Goal: Task Accomplishment & Management: Manage account settings

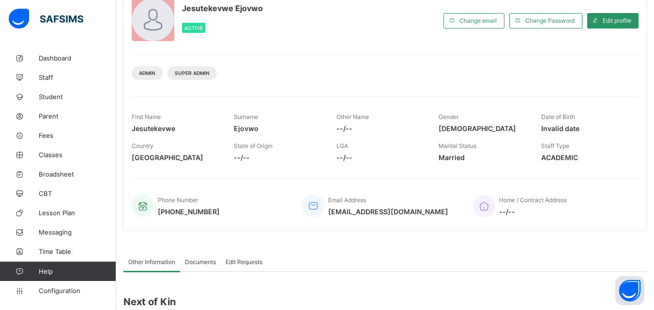
scroll to position [145, 0]
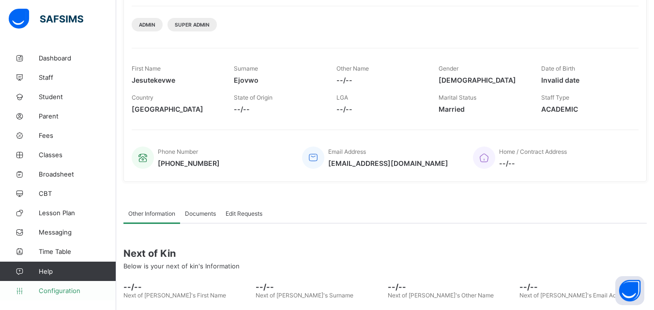
click at [71, 293] on span "Configuration" at bounding box center [77, 291] width 77 height 8
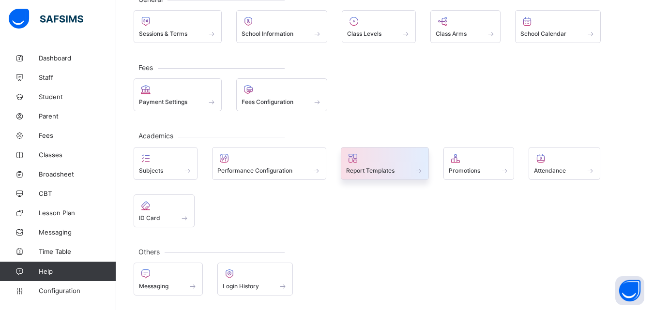
scroll to position [98, 0]
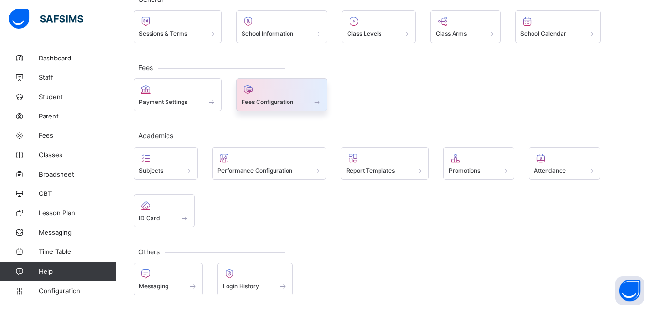
click at [266, 101] on span "Fees Configuration" at bounding box center [268, 101] width 52 height 7
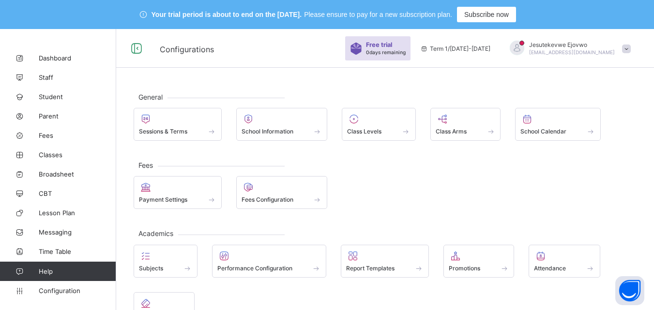
scroll to position [98, 0]
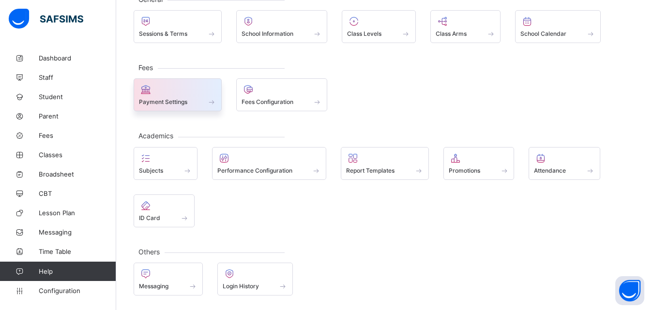
click at [160, 103] on span "Payment Settings" at bounding box center [163, 101] width 48 height 7
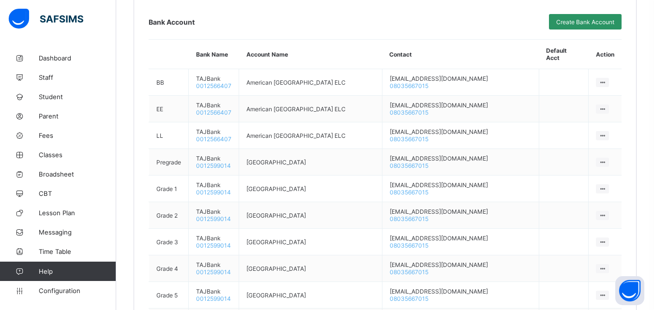
scroll to position [534, 0]
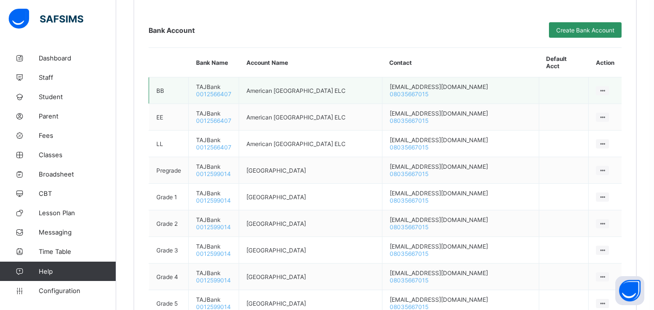
click at [606, 87] on icon at bounding box center [603, 90] width 8 height 7
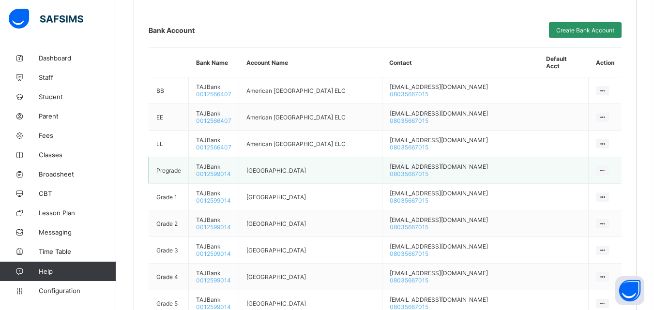
click at [550, 169] on td at bounding box center [564, 170] width 50 height 27
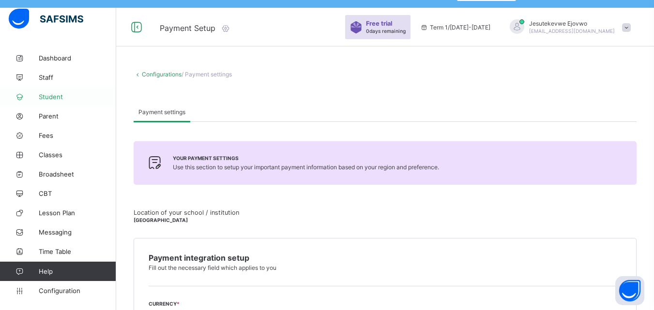
scroll to position [0, 0]
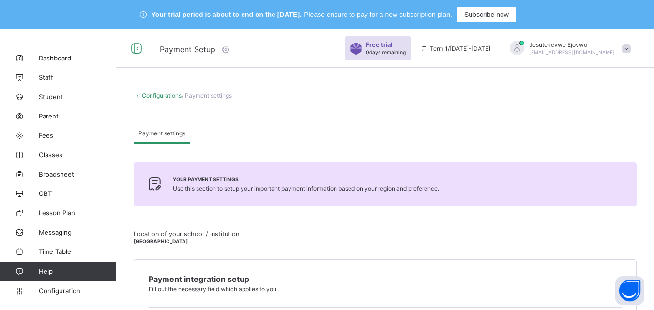
click at [169, 96] on link "Configurations" at bounding box center [162, 95] width 40 height 7
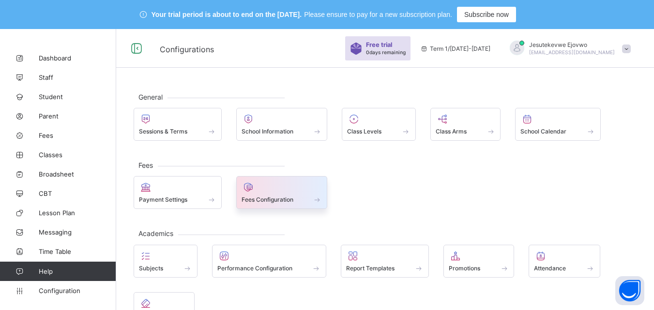
click at [277, 199] on span "Fees Configuration" at bounding box center [268, 199] width 52 height 7
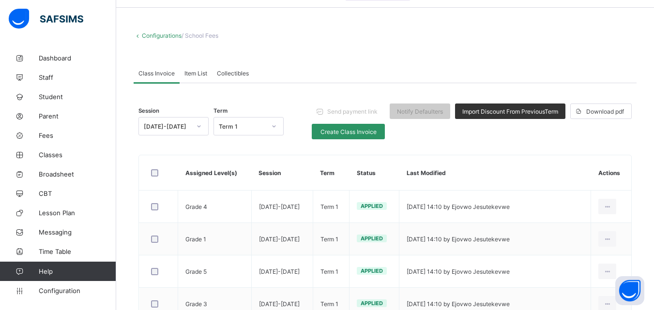
scroll to position [21, 0]
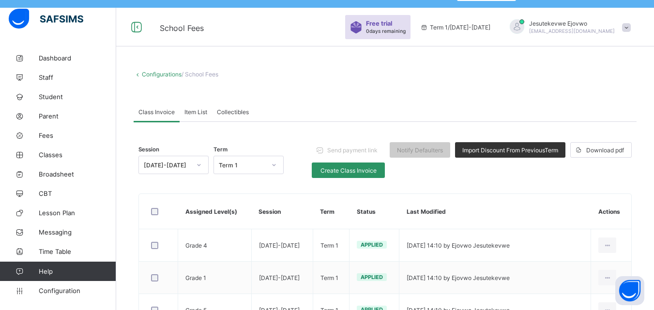
click at [149, 74] on link "Configurations" at bounding box center [162, 74] width 40 height 7
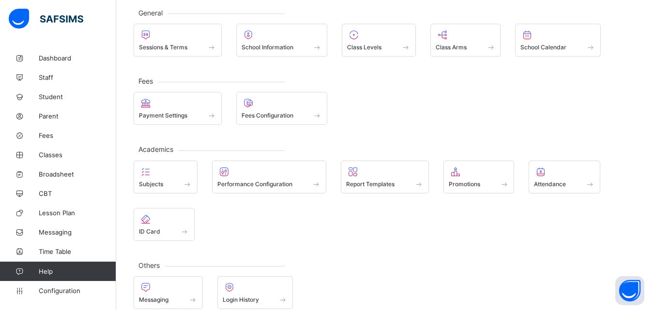
scroll to position [98, 0]
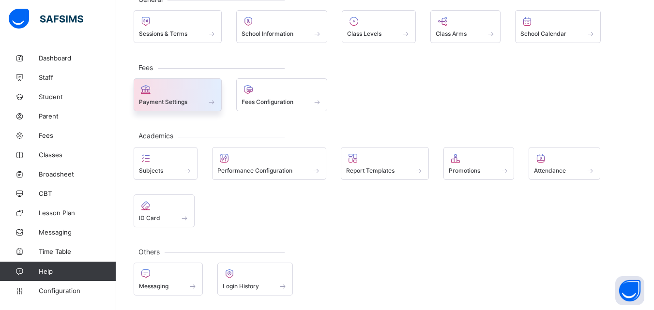
click at [148, 94] on icon at bounding box center [146, 90] width 14 height 12
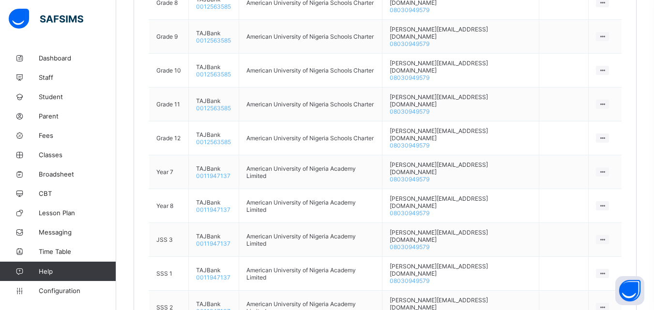
scroll to position [868, 0]
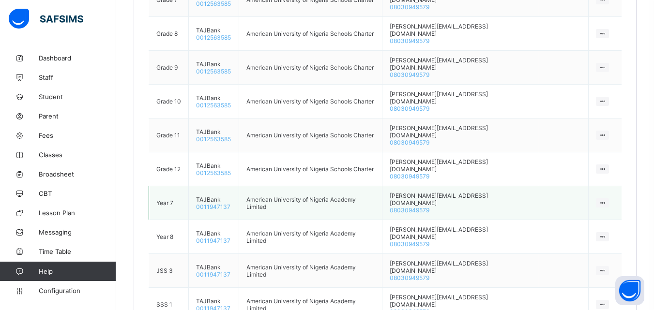
click at [606, 200] on icon at bounding box center [603, 203] width 8 height 7
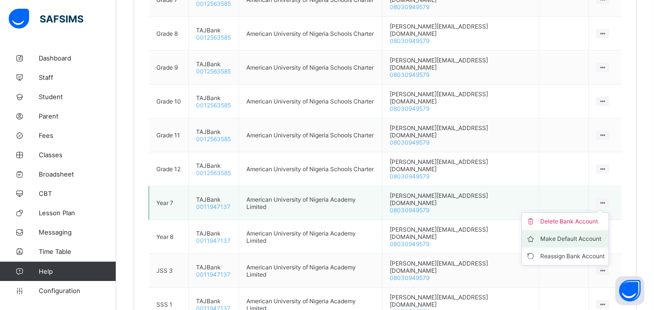
click at [590, 234] on div "Make Default Account" at bounding box center [572, 239] width 64 height 10
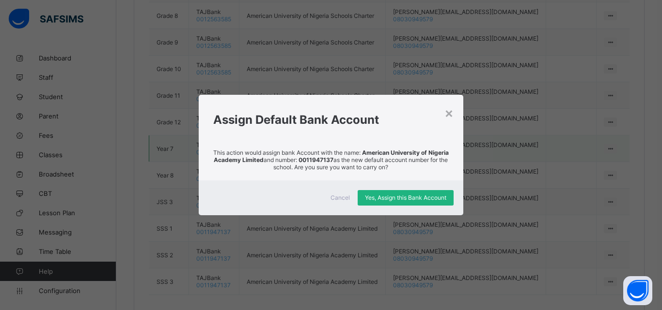
click at [392, 200] on span "Yes, Assign this Bank Account" at bounding box center [405, 197] width 81 height 7
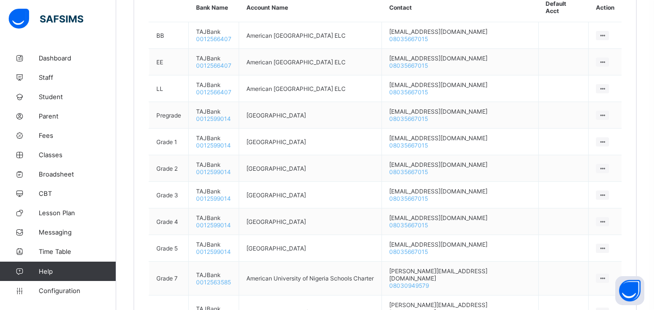
scroll to position [723, 0]
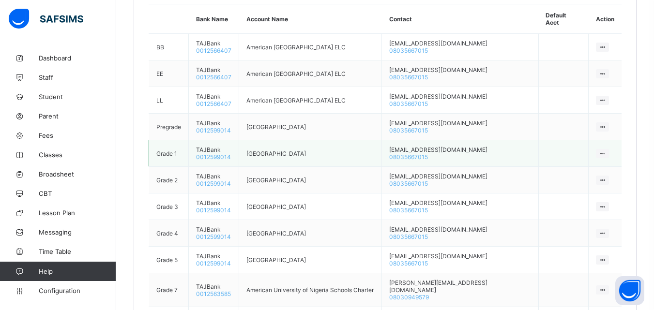
click at [606, 150] on icon at bounding box center [603, 153] width 8 height 7
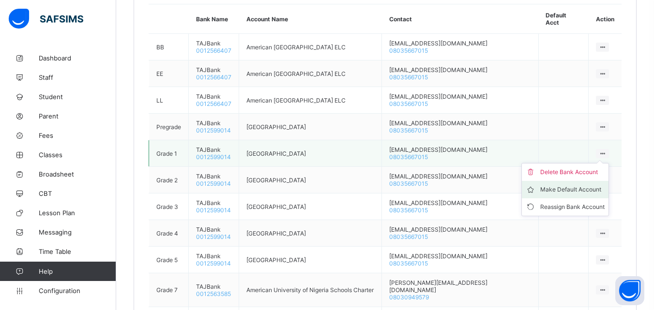
click at [585, 185] on div "Make Default Account" at bounding box center [572, 190] width 64 height 10
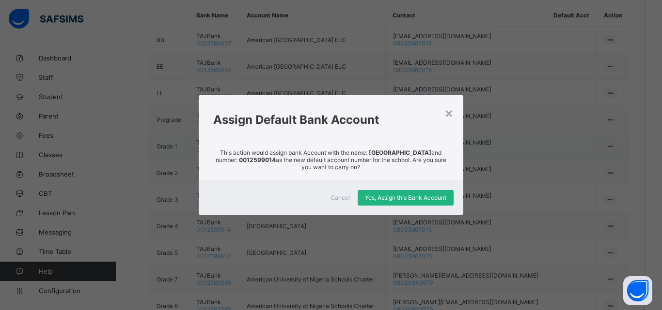
click at [439, 200] on span "Yes, Assign this Bank Account" at bounding box center [405, 197] width 81 height 7
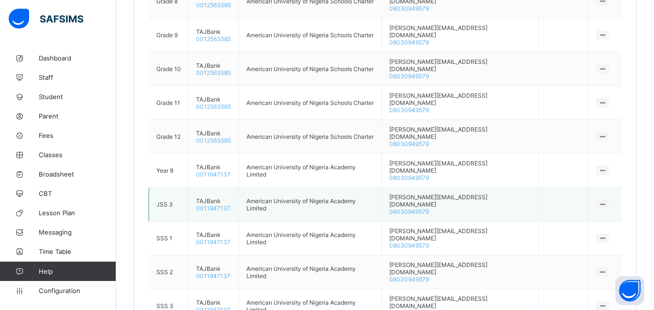
scroll to position [1062, 0]
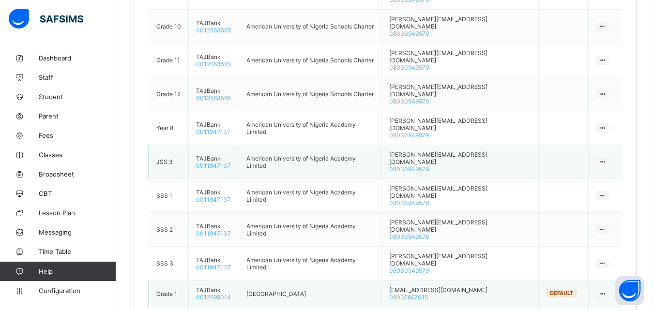
click at [606, 291] on icon at bounding box center [603, 294] width 8 height 7
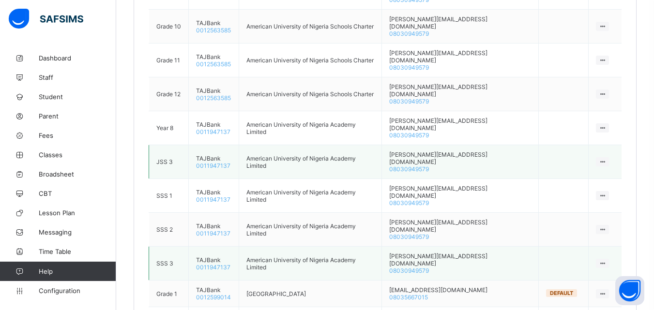
click at [581, 247] on td at bounding box center [564, 264] width 50 height 34
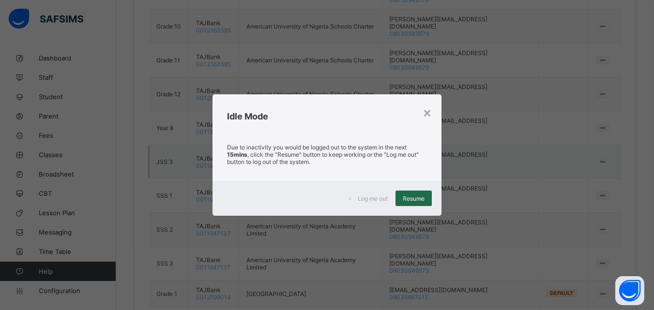
click at [406, 202] on div "Resume" at bounding box center [414, 198] width 36 height 15
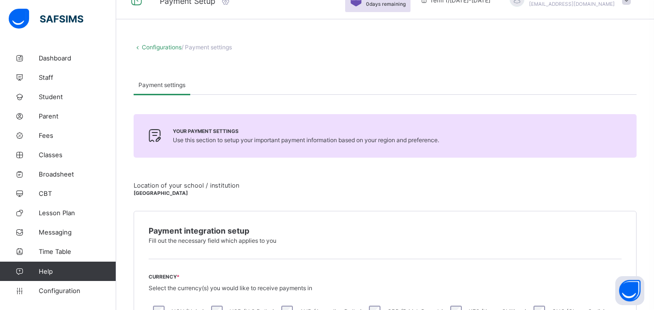
scroll to position [0, 0]
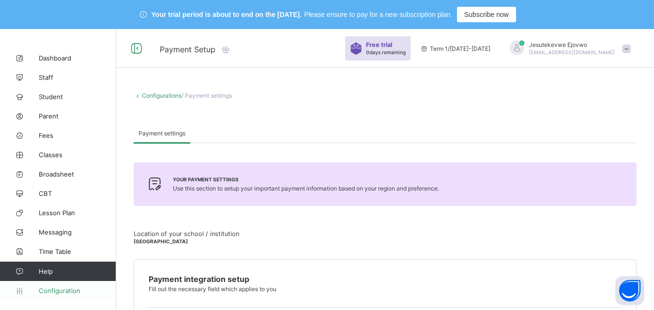
click at [81, 287] on span "Configuration" at bounding box center [77, 291] width 77 height 8
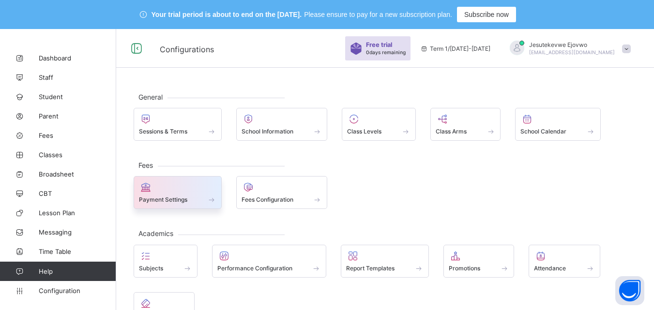
click at [169, 201] on span "Payment Settings" at bounding box center [163, 199] width 48 height 7
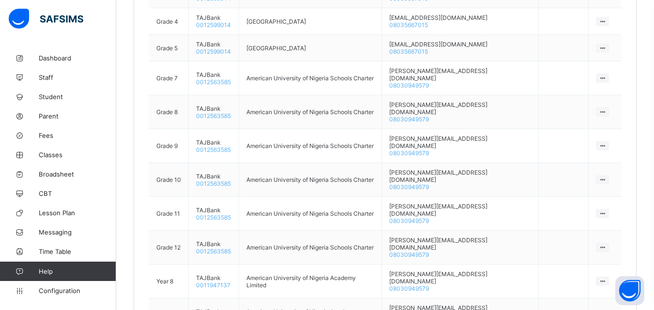
scroll to position [1017, 0]
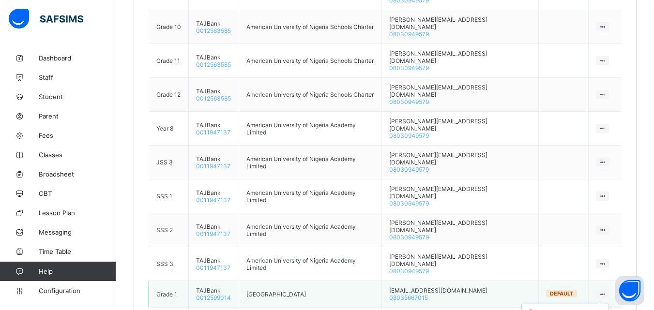
scroll to position [1062, 0]
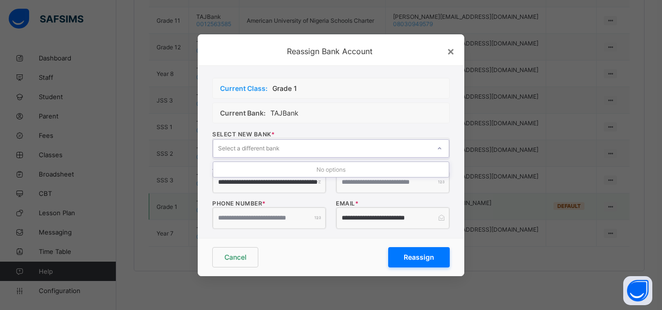
click at [422, 149] on div "Select a different bank" at bounding box center [321, 149] width 217 height 14
click at [420, 153] on div "Select a different bank" at bounding box center [321, 149] width 217 height 14
click at [251, 257] on div "Cancel" at bounding box center [235, 257] width 46 height 20
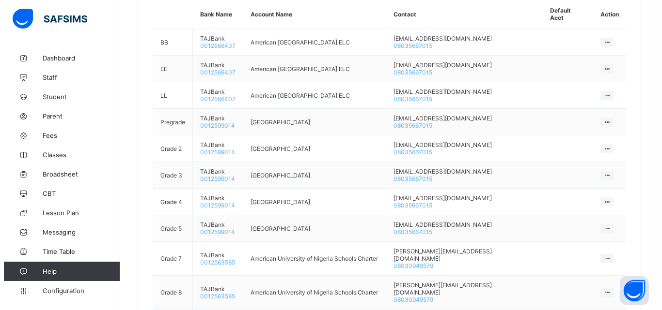
scroll to position [578, 0]
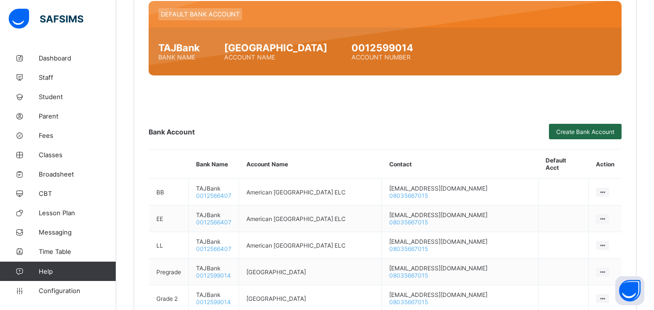
click at [569, 135] on span "Create Bank Account" at bounding box center [585, 131] width 58 height 7
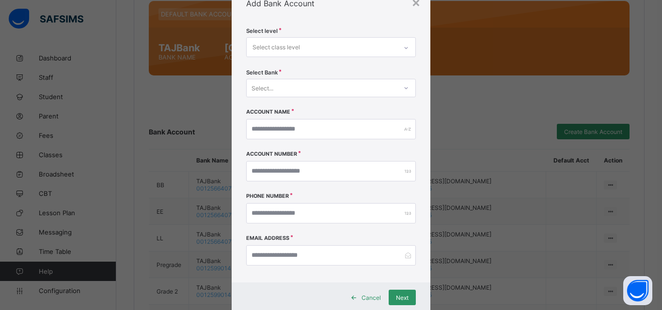
scroll to position [18, 0]
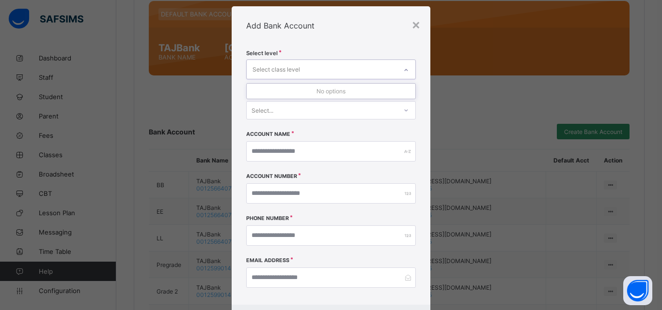
click at [398, 66] on div at bounding box center [406, 69] width 16 height 15
click at [414, 23] on div "×" at bounding box center [415, 24] width 9 height 16
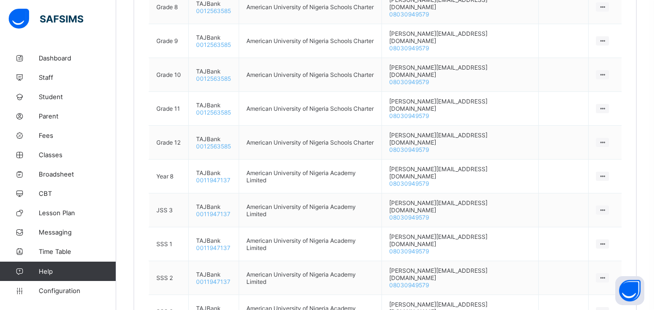
scroll to position [1062, 0]
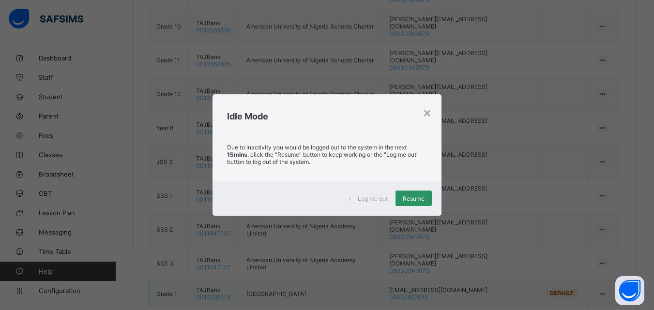
click at [517, 97] on div "× Idle Mode Due to inactivity you would be logged out to the system in the next…" at bounding box center [327, 155] width 654 height 310
click at [412, 197] on span "Resume" at bounding box center [414, 198] width 22 height 7
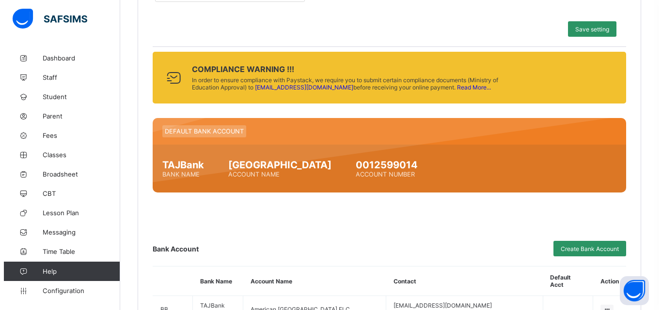
scroll to position [484, 0]
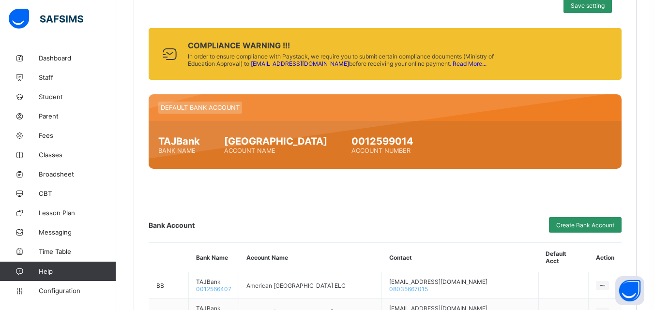
click at [453, 63] on link "Read More..." at bounding box center [470, 63] width 34 height 7
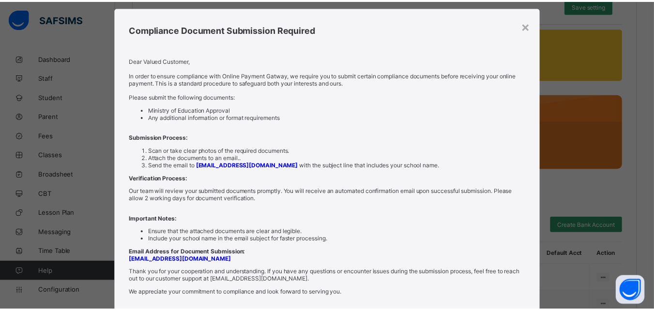
scroll to position [0, 0]
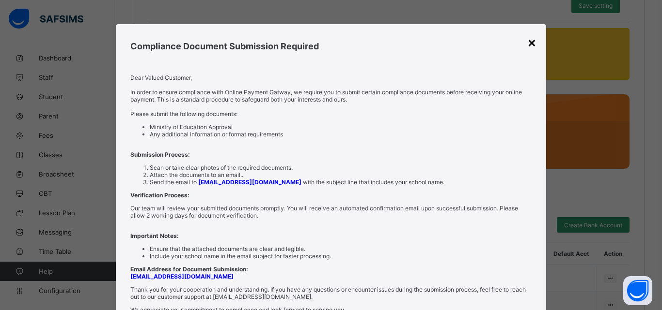
click at [527, 46] on div "×" at bounding box center [531, 42] width 9 height 16
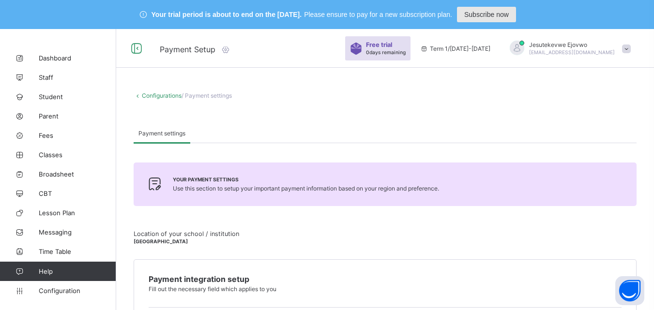
click at [493, 16] on span "Subscribe now" at bounding box center [486, 15] width 45 height 8
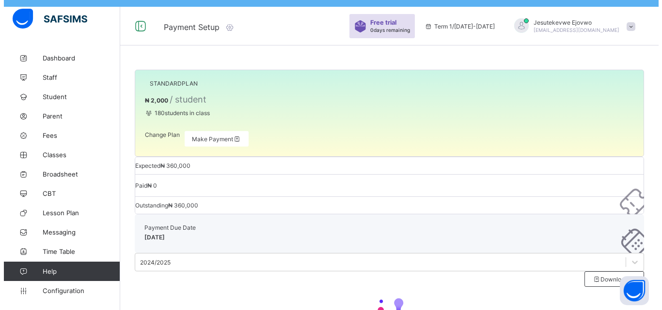
scroll to position [29, 0]
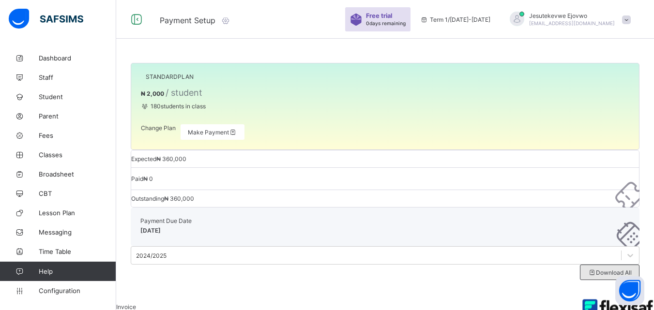
click at [609, 269] on span "Download All" at bounding box center [610, 272] width 44 height 7
click at [624, 269] on span "Download All" at bounding box center [610, 272] width 44 height 7
click at [596, 269] on icon at bounding box center [592, 272] width 8 height 7
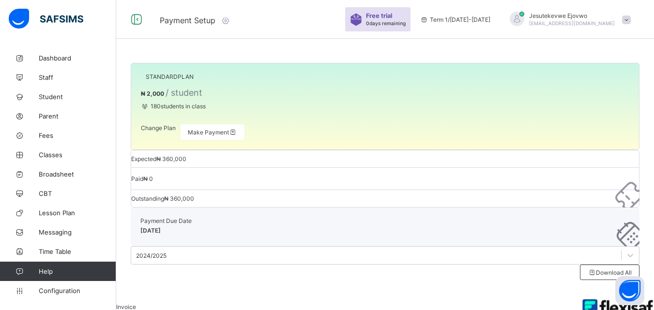
click at [559, 208] on div "Payment Due Date Oct 11, 2025" at bounding box center [385, 227] width 509 height 39
click at [237, 136] on span "Make Payment" at bounding box center [212, 132] width 49 height 7
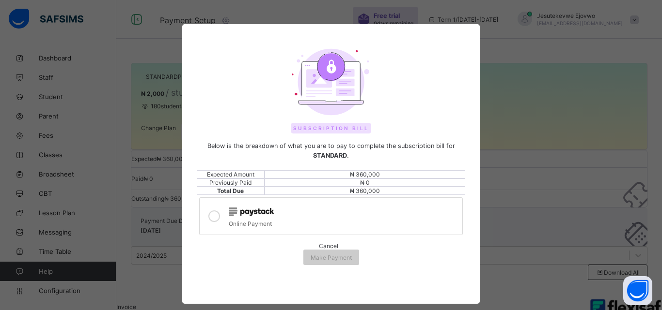
scroll to position [48, 0]
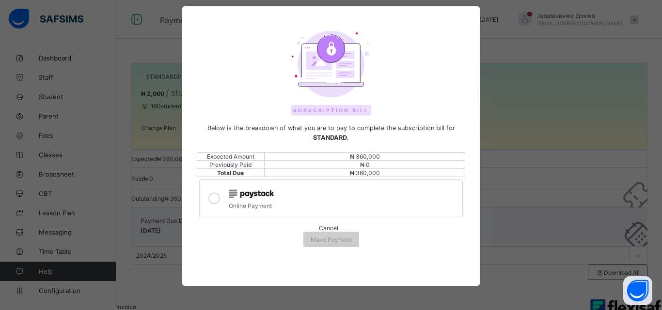
click at [215, 204] on icon at bounding box center [214, 199] width 12 height 12
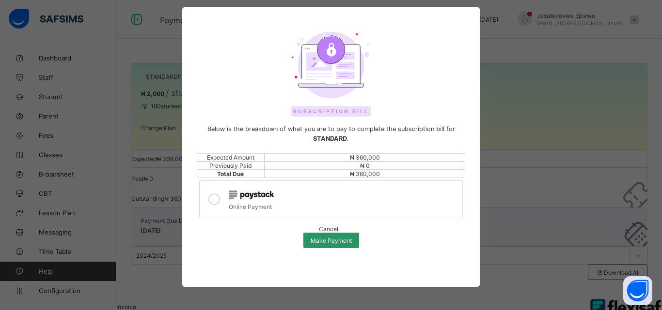
scroll to position [0, 0]
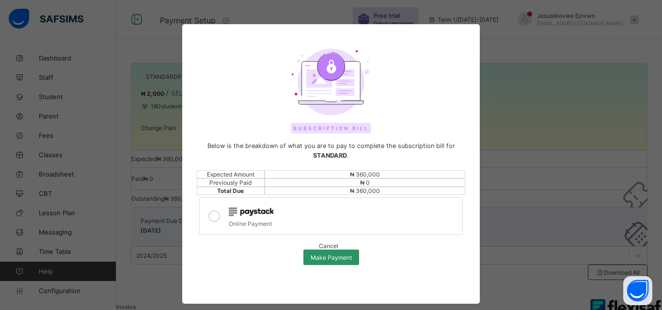
click at [565, 236] on div "Subscription Bill Below is the breakdown of what you are to pay to complete the…" at bounding box center [331, 155] width 662 height 310
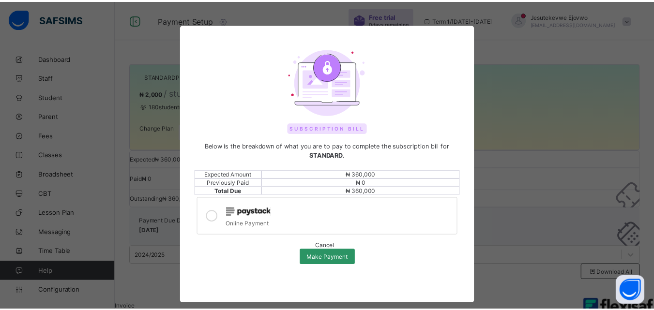
scroll to position [53, 0]
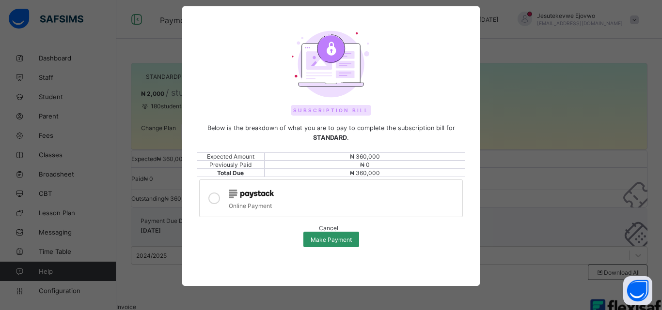
click at [319, 232] on span "Cancel" at bounding box center [328, 228] width 19 height 7
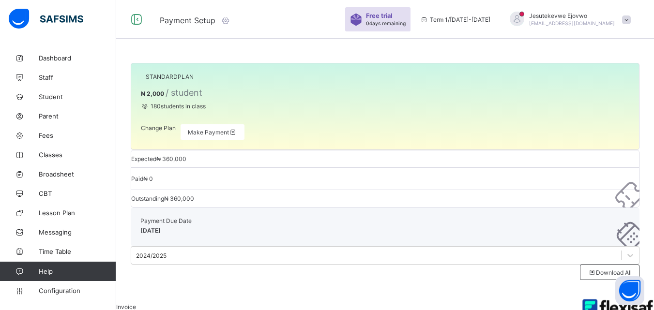
click at [169, 132] on span "Change Plan" at bounding box center [158, 127] width 35 height 7
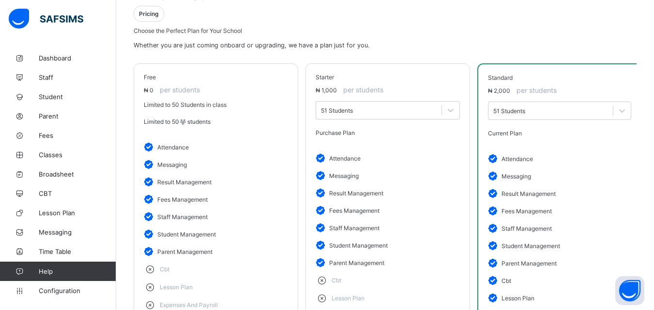
scroll to position [197, 0]
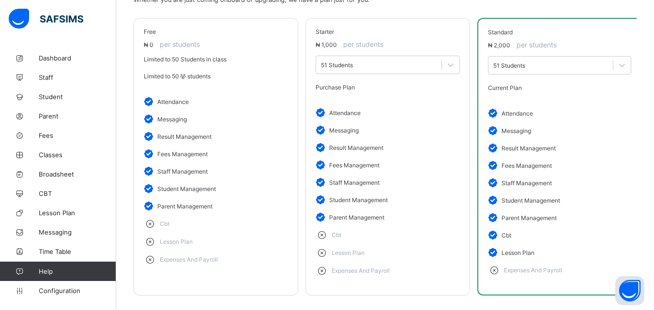
click at [522, 84] on span "Current Plan" at bounding box center [505, 87] width 34 height 7
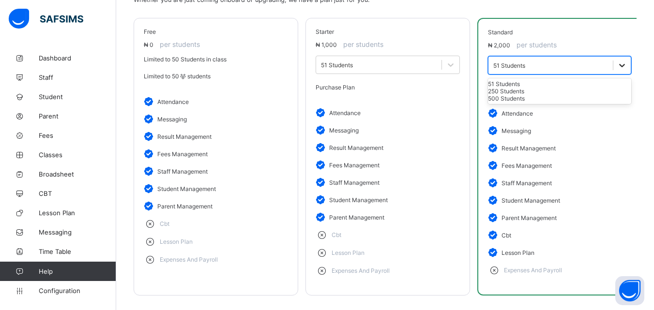
click at [617, 61] on icon at bounding box center [622, 66] width 10 height 10
click at [524, 88] on div "250 Students" at bounding box center [559, 91] width 143 height 7
click at [614, 57] on div at bounding box center [622, 65] width 17 height 17
click at [538, 96] on div "500 Students" at bounding box center [559, 98] width 143 height 7
click at [564, 139] on li "result management" at bounding box center [559, 147] width 143 height 17
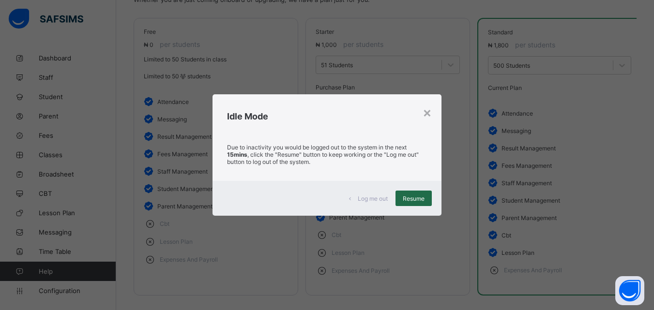
click at [410, 197] on span "Resume" at bounding box center [414, 198] width 22 height 7
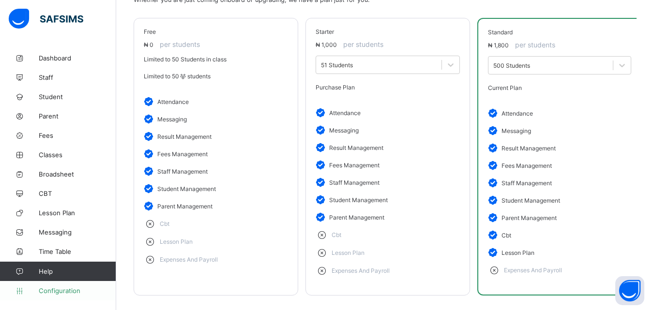
click at [51, 293] on span "Configuration" at bounding box center [77, 291] width 77 height 8
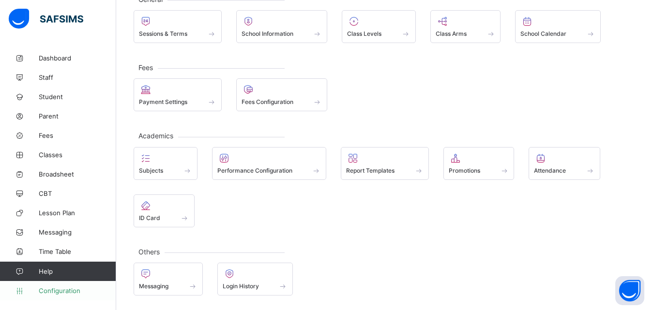
scroll to position [98, 0]
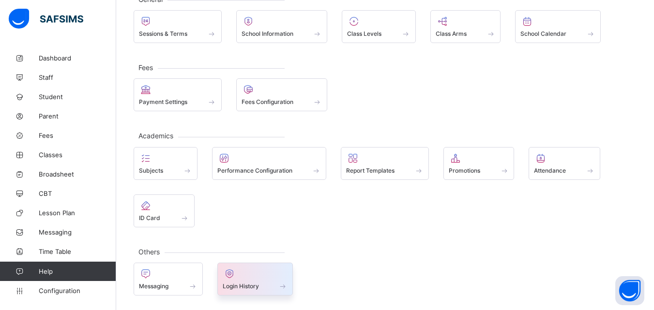
click at [261, 285] on div "Login History" at bounding box center [255, 286] width 65 height 8
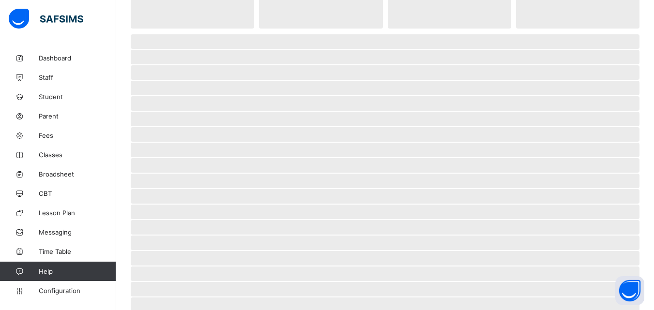
scroll to position [3, 0]
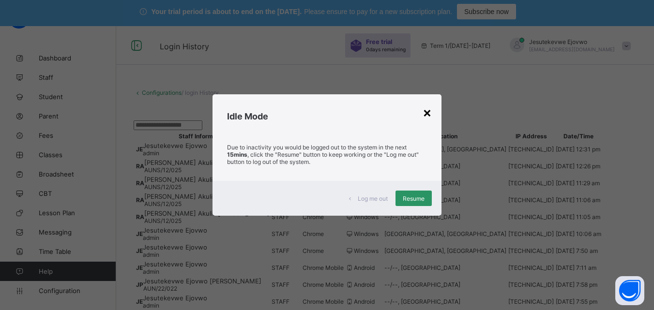
click at [429, 113] on div "×" at bounding box center [427, 112] width 9 height 16
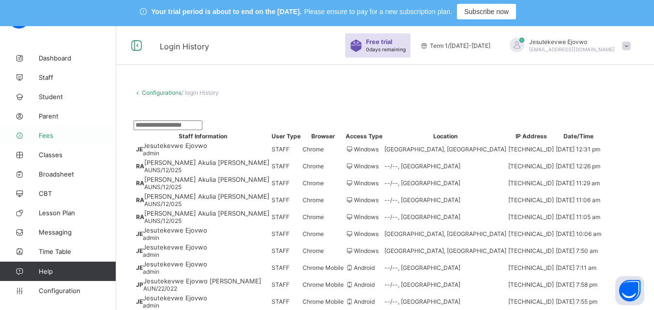
click at [39, 140] on link "Fees" at bounding box center [58, 135] width 116 height 19
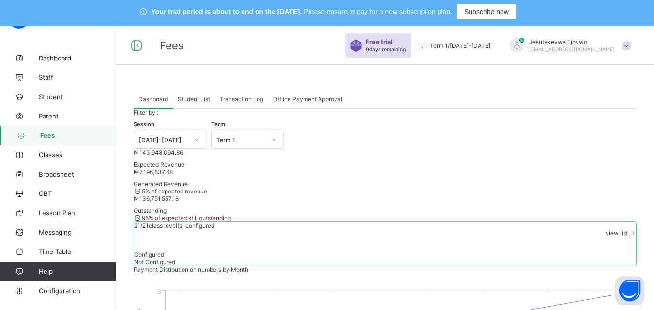
click at [247, 98] on span "Transaction Log" at bounding box center [242, 98] width 44 height 7
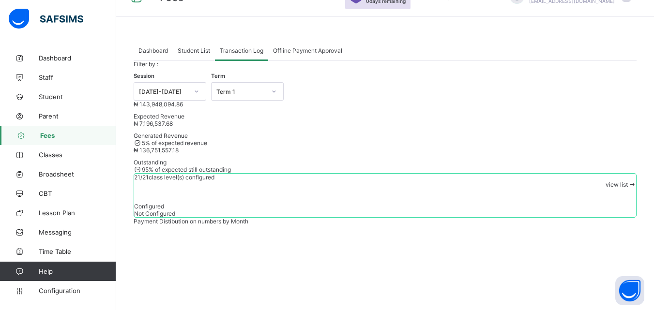
scroll to position [70, 0]
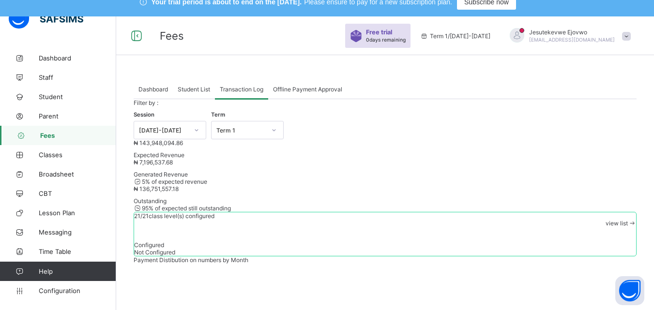
scroll to position [0, 0]
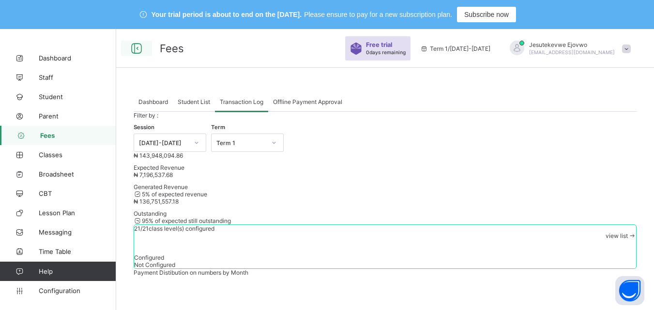
click at [139, 46] on icon at bounding box center [136, 49] width 16 height 14
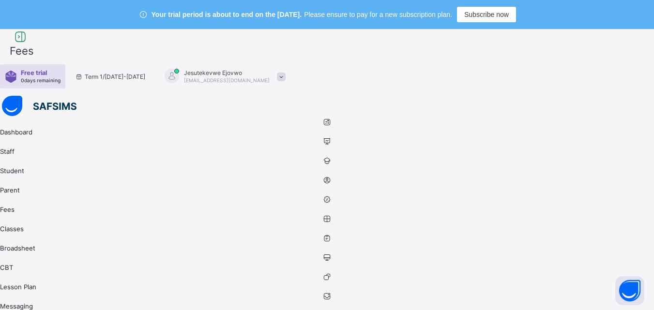
scroll to position [70, 0]
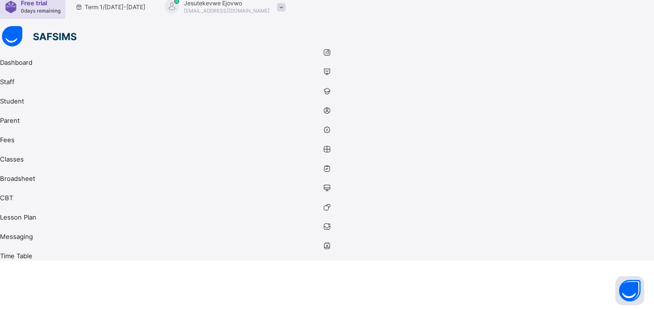
click at [28, 134] on icon at bounding box center [327, 129] width 654 height 7
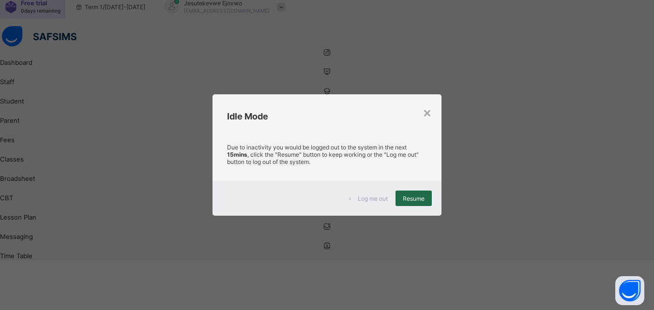
click at [417, 201] on span "Resume" at bounding box center [414, 198] width 22 height 7
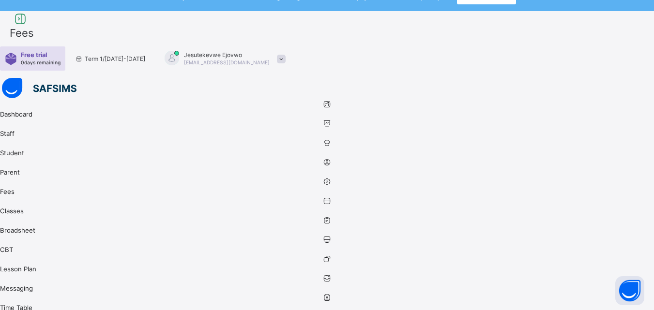
scroll to position [0, 0]
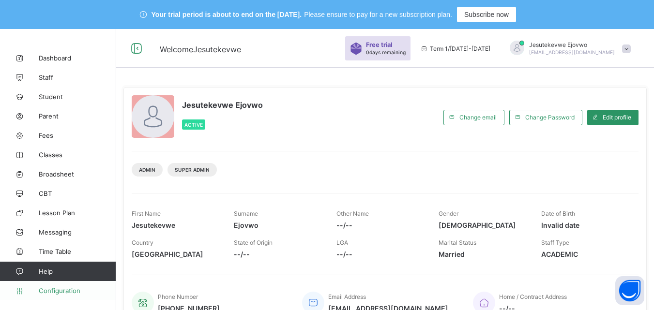
click at [67, 292] on span "Configuration" at bounding box center [77, 291] width 77 height 8
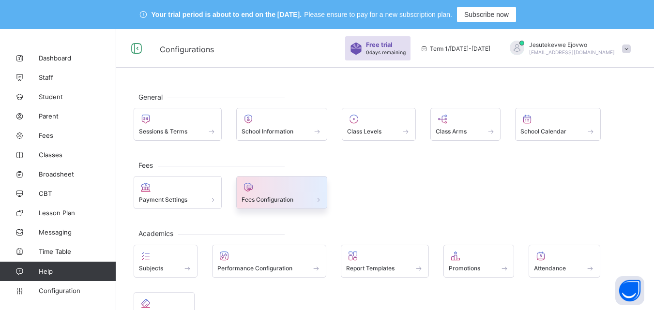
click at [285, 192] on div at bounding box center [282, 188] width 81 height 12
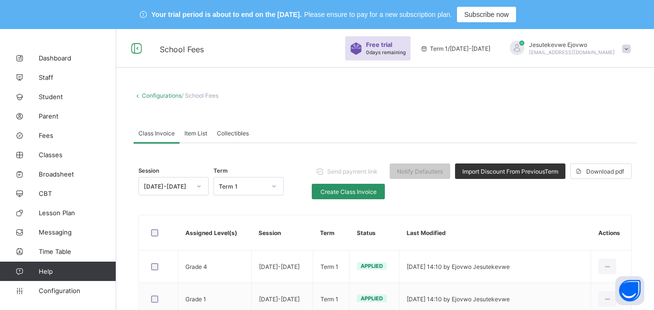
click at [231, 134] on span "Collectibles" at bounding box center [233, 133] width 32 height 7
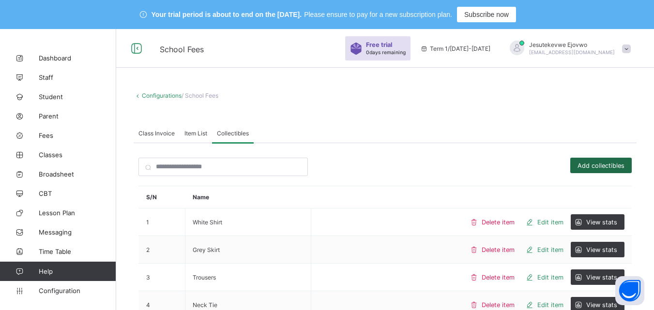
click at [598, 167] on span "Add collectibles" at bounding box center [601, 165] width 47 height 7
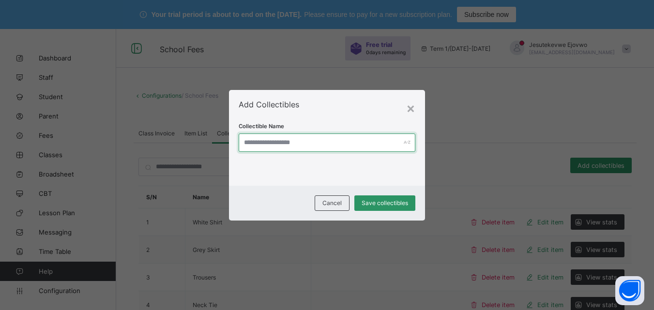
click at [303, 142] on input "text" at bounding box center [327, 143] width 177 height 18
click at [410, 108] on div "×" at bounding box center [410, 108] width 9 height 16
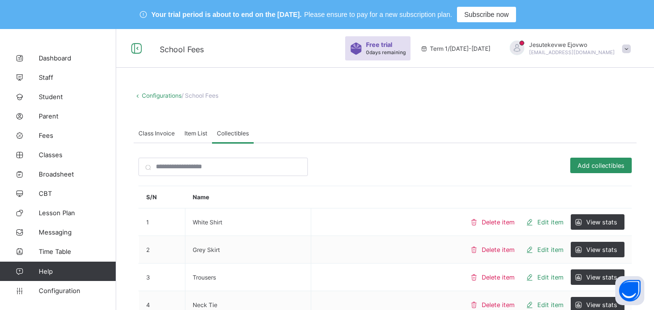
click at [152, 132] on span "Class Invoice" at bounding box center [157, 133] width 36 height 7
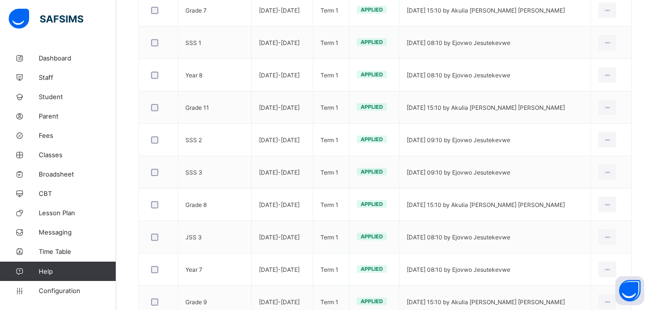
scroll to position [651, 0]
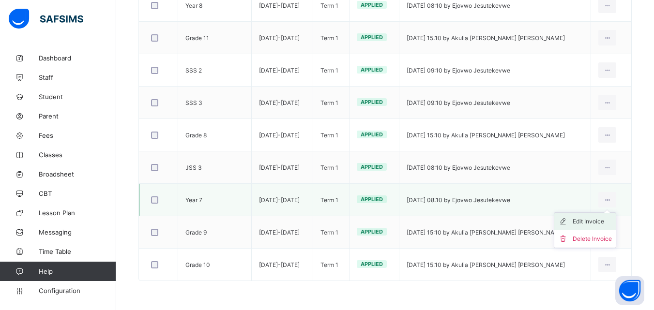
click at [598, 224] on div "Edit Invoice" at bounding box center [592, 222] width 39 height 10
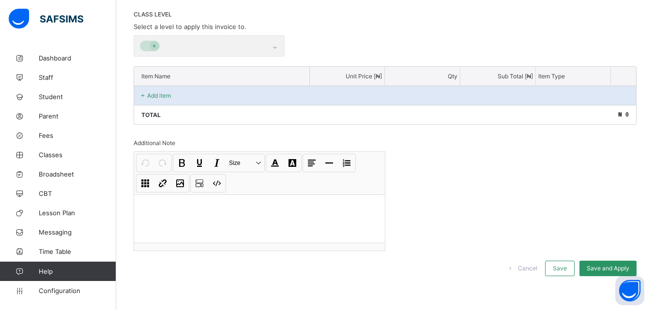
scroll to position [232, 0]
click at [152, 95] on p "Add item" at bounding box center [159, 95] width 24 height 7
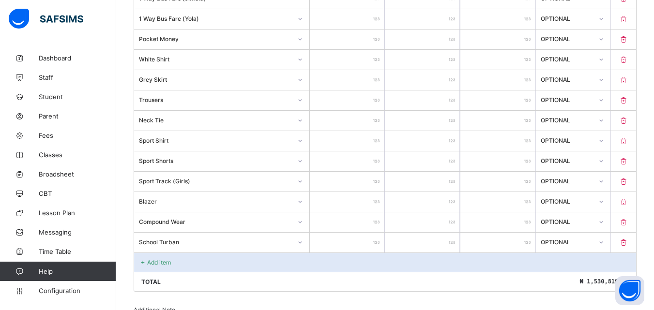
scroll to position [700, 0]
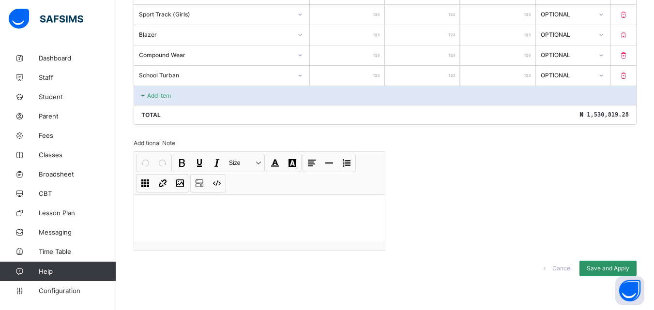
click at [162, 96] on p "Add item" at bounding box center [159, 95] width 24 height 7
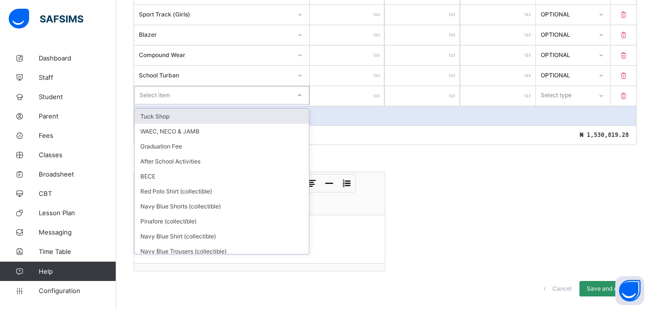
click at [300, 95] on icon at bounding box center [300, 96] width 6 height 10
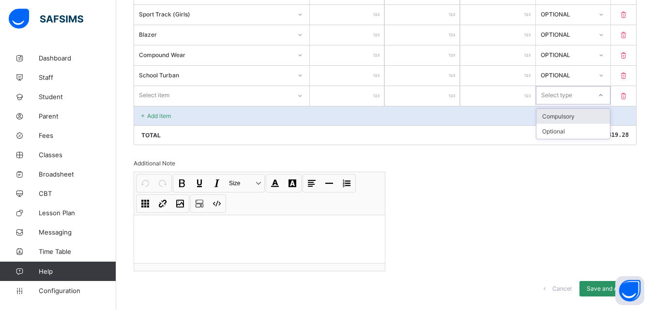
click at [603, 95] on icon at bounding box center [601, 95] width 3 height 2
click at [492, 135] on div "Total ₦ 1,530,819.28" at bounding box center [385, 134] width 502 height 19
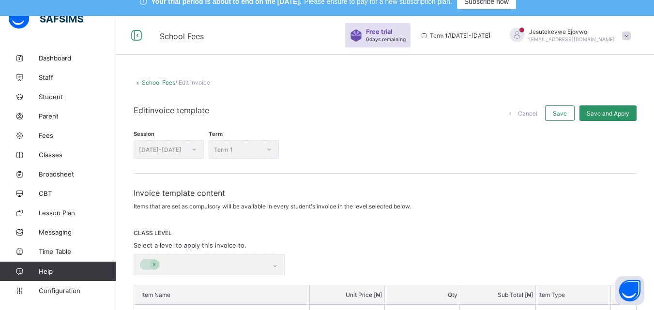
scroll to position [0, 0]
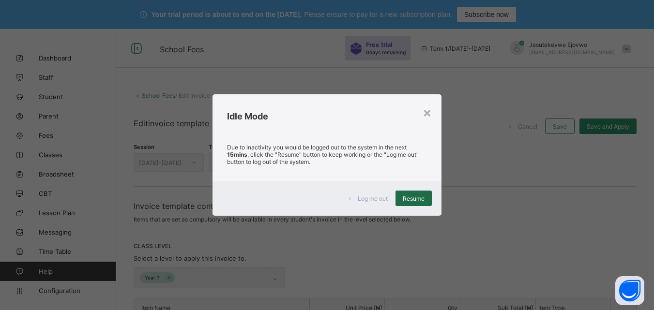
click at [414, 198] on span "Resume" at bounding box center [414, 198] width 22 height 7
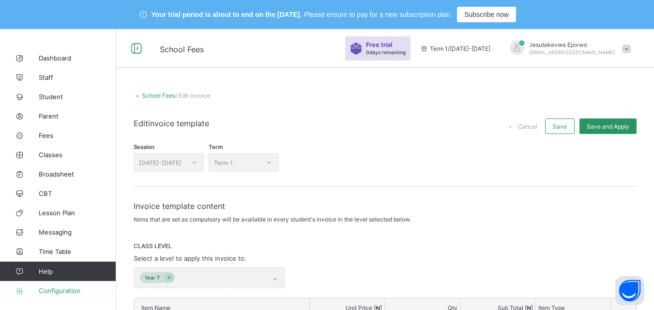
click at [51, 292] on span "Configuration" at bounding box center [77, 291] width 77 height 8
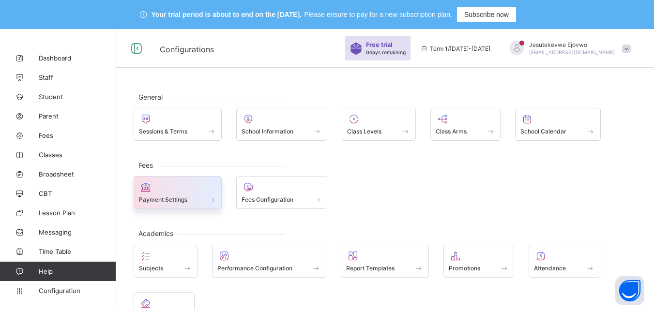
click at [170, 188] on div at bounding box center [177, 188] width 77 height 12
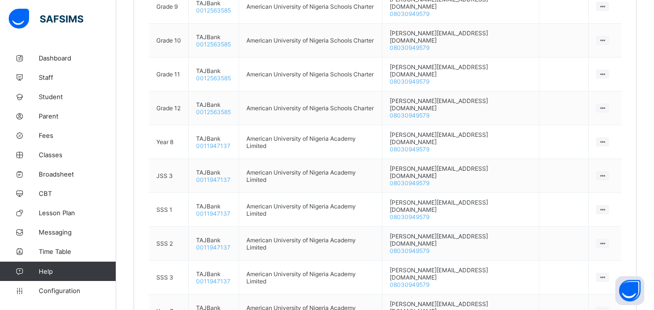
scroll to position [916, 0]
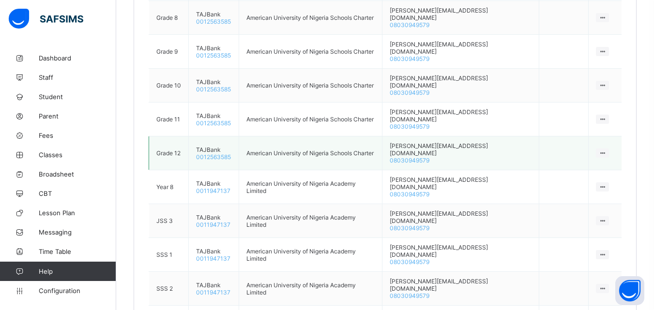
scroll to position [868, 0]
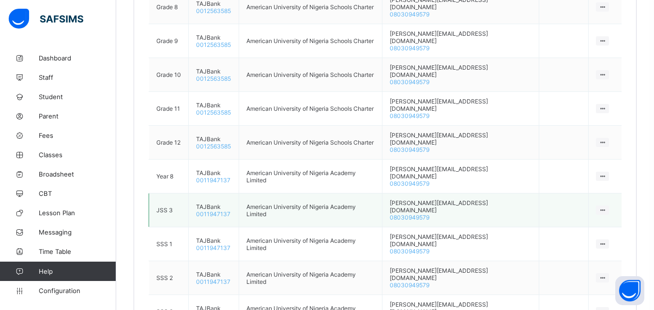
click at [606, 207] on icon at bounding box center [603, 210] width 8 height 7
click at [594, 224] on div "Delete Bank Account" at bounding box center [572, 229] width 64 height 10
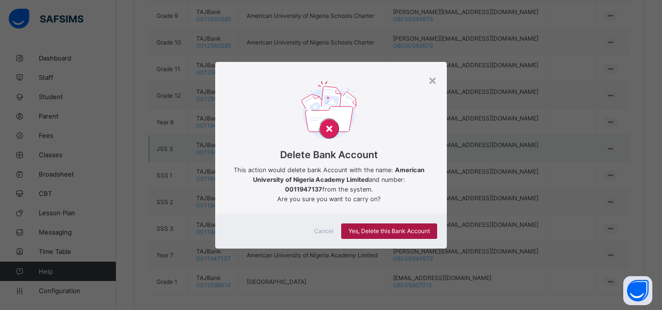
click at [384, 232] on span "Yes, Delete this Bank Account" at bounding box center [388, 231] width 81 height 7
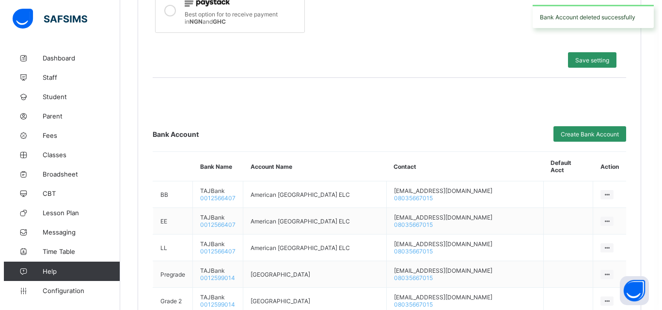
scroll to position [335, 0]
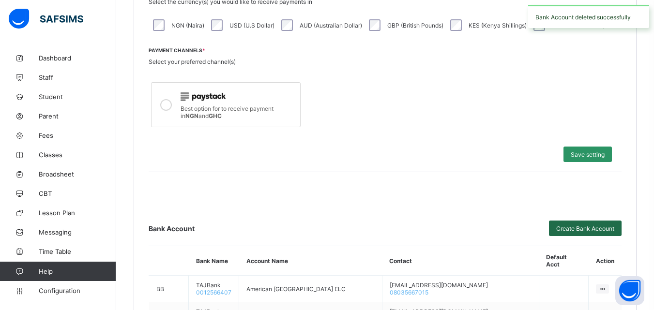
click at [588, 231] on span "Create Bank Account" at bounding box center [585, 228] width 58 height 7
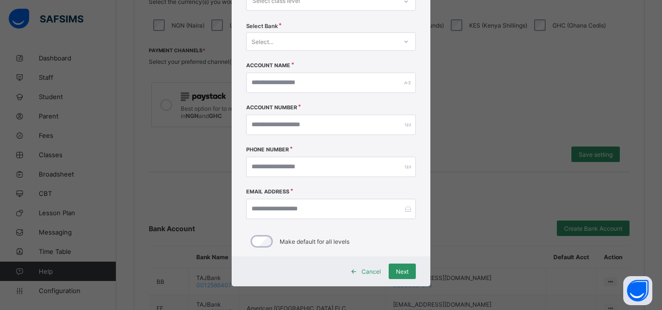
scroll to position [0, 0]
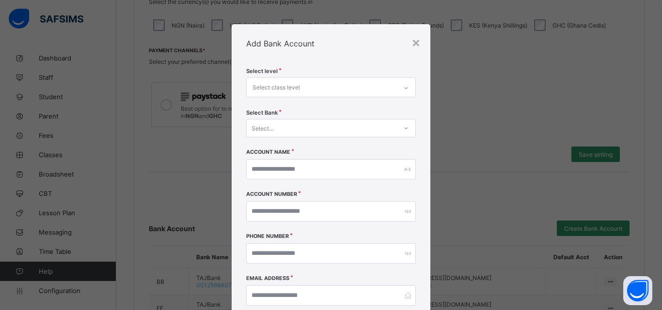
click at [390, 88] on div "Select class level" at bounding box center [321, 87] width 150 height 19
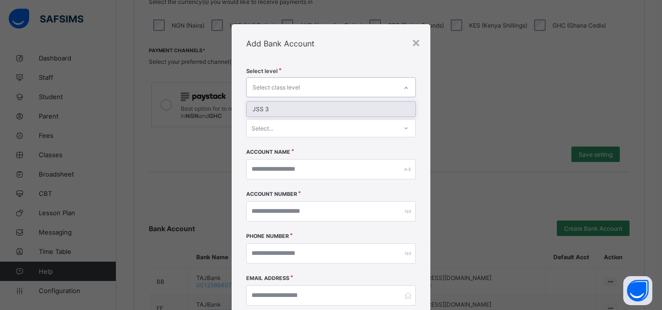
click at [345, 111] on div "JSS 3" at bounding box center [330, 109] width 169 height 15
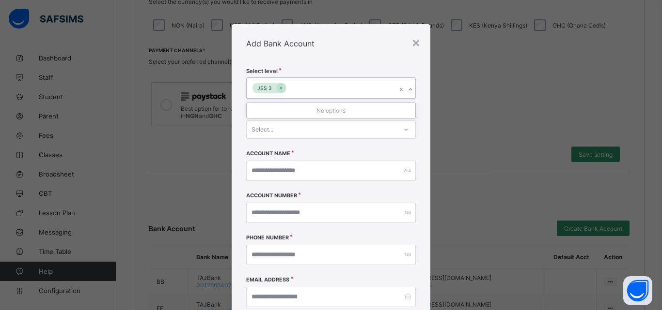
click at [347, 128] on div "Select..." at bounding box center [321, 130] width 150 height 14
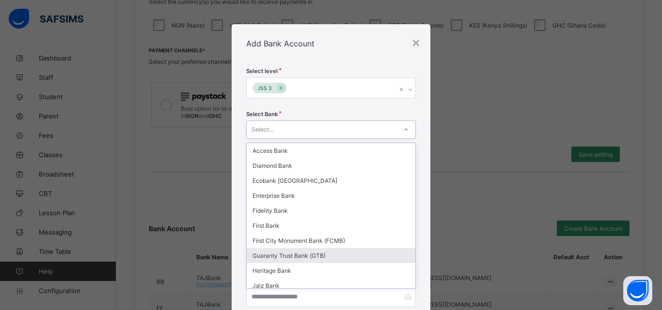
click at [319, 257] on div "Guaranty Trust Bank (GTB)" at bounding box center [330, 255] width 169 height 15
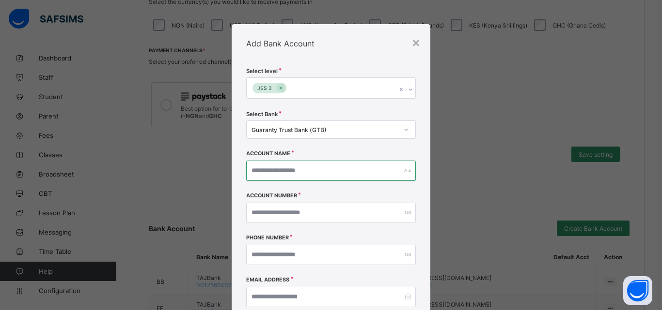
click at [319, 169] on input "text" at bounding box center [330, 171] width 169 height 20
type input "**********"
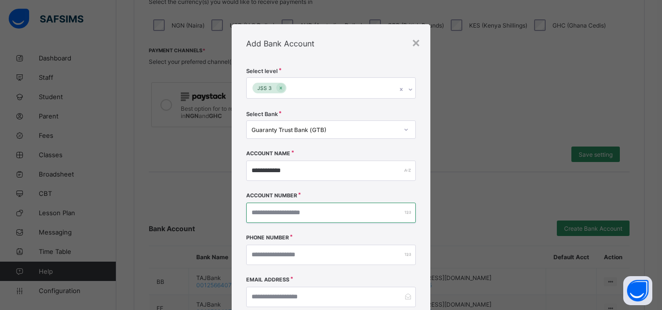
click at [310, 215] on input "number" at bounding box center [330, 213] width 169 height 20
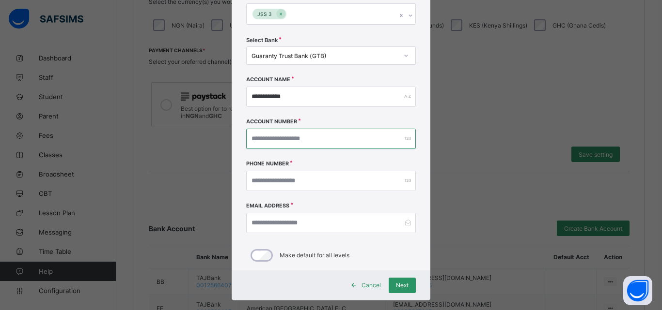
scroll to position [89, 0]
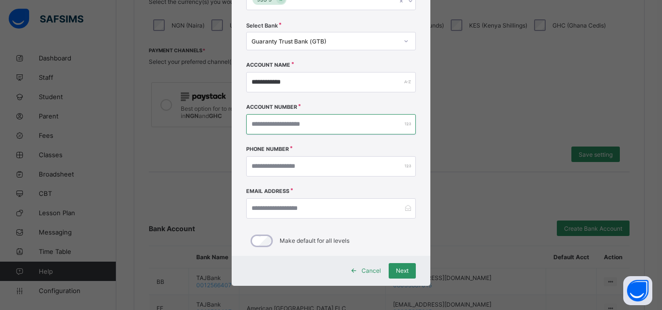
type input "*********"
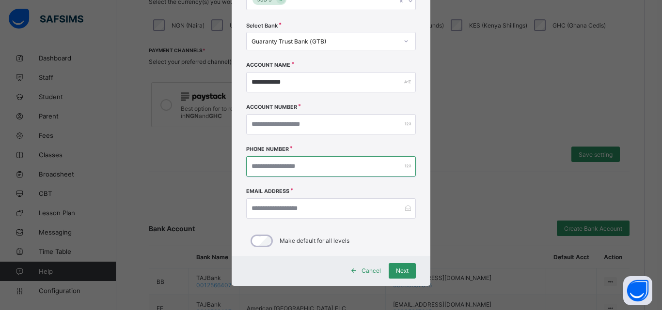
click at [317, 159] on input "number" at bounding box center [330, 166] width 169 height 20
type input "**********"
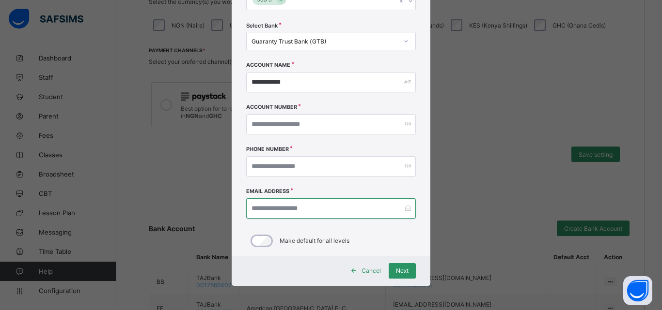
click at [322, 203] on input "email" at bounding box center [330, 209] width 169 height 20
type input "**********"
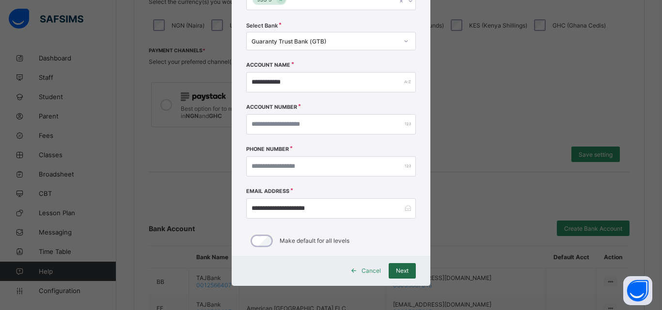
click at [396, 269] on span "Next" at bounding box center [402, 270] width 13 height 7
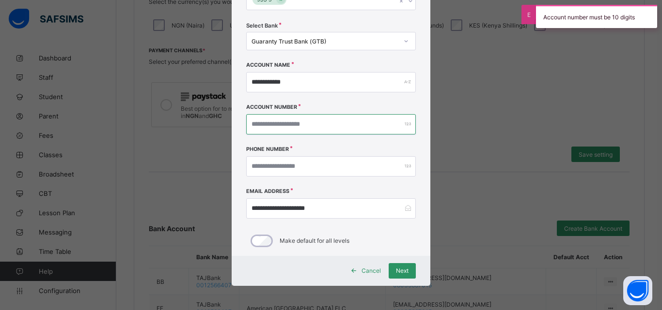
click at [307, 123] on input "*********" at bounding box center [330, 124] width 169 height 20
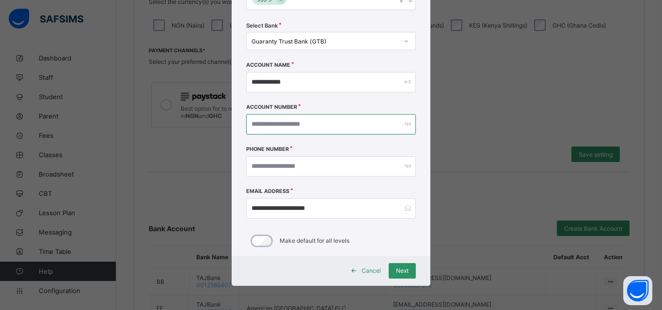
click at [251, 126] on input "*********" at bounding box center [330, 124] width 169 height 20
type input "**********"
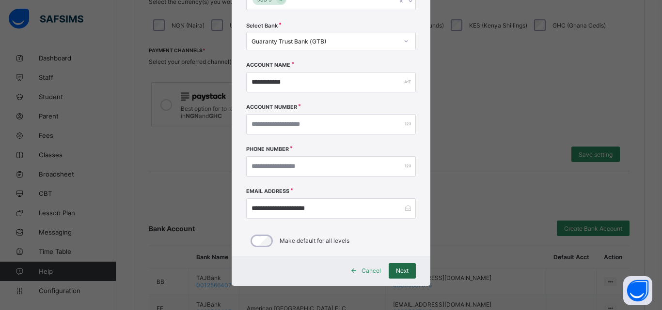
click at [395, 266] on div "Next" at bounding box center [401, 270] width 27 height 15
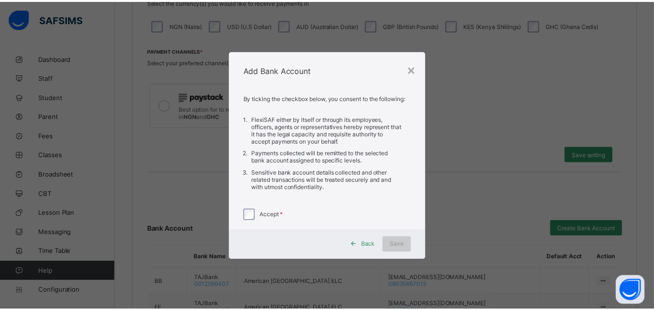
scroll to position [0, 0]
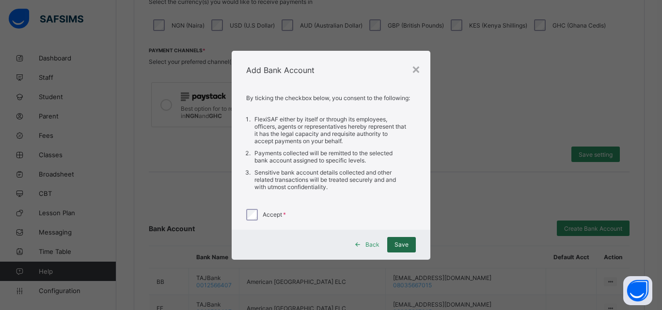
click at [405, 240] on div "Save" at bounding box center [401, 244] width 29 height 15
click at [404, 244] on span "Save" at bounding box center [401, 244] width 14 height 7
click at [401, 241] on span "Save" at bounding box center [401, 244] width 14 height 7
click at [415, 68] on div "×" at bounding box center [415, 69] width 9 height 16
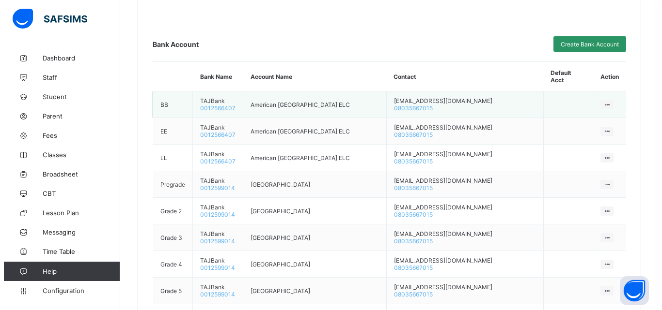
scroll to position [502, 0]
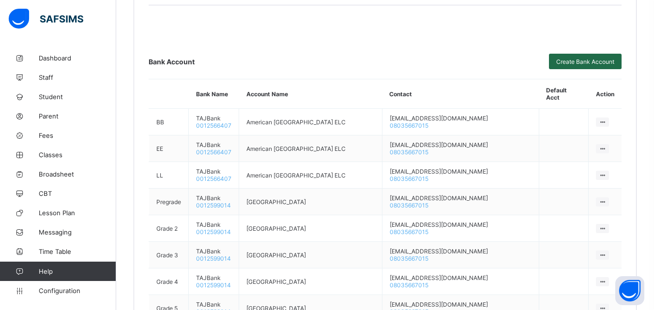
click at [596, 58] on span "Create Bank Account" at bounding box center [585, 61] width 58 height 7
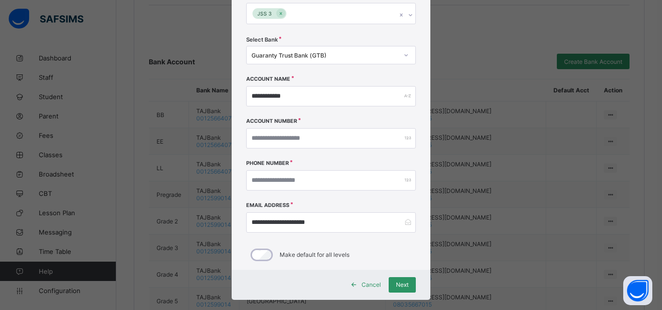
scroll to position [89, 0]
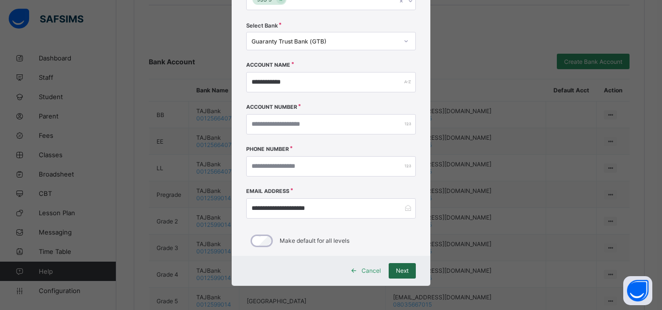
click at [396, 270] on span "Next" at bounding box center [402, 270] width 13 height 7
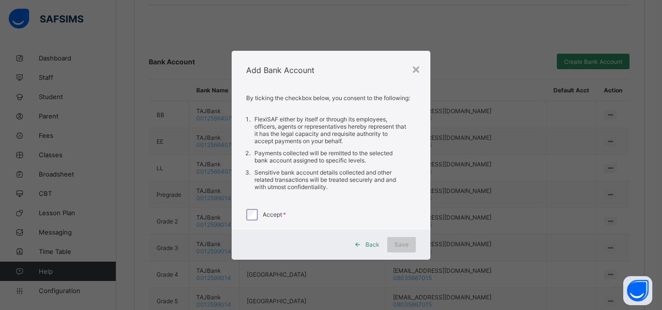
scroll to position [0, 0]
click at [403, 247] on span "Save" at bounding box center [401, 244] width 14 height 7
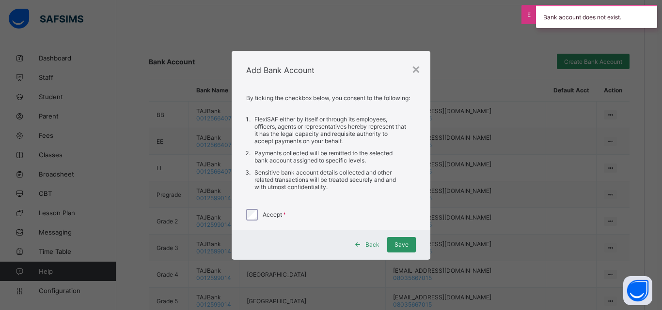
click at [363, 242] on span at bounding box center [357, 244] width 15 height 15
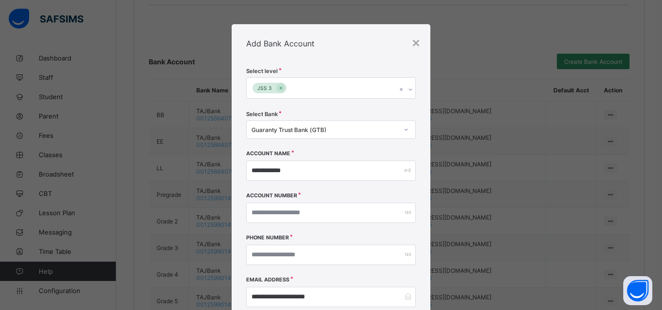
scroll to position [48, 0]
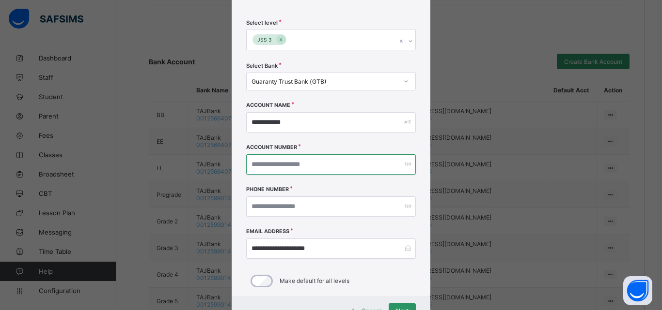
click at [296, 162] on input "**********" at bounding box center [330, 164] width 169 height 20
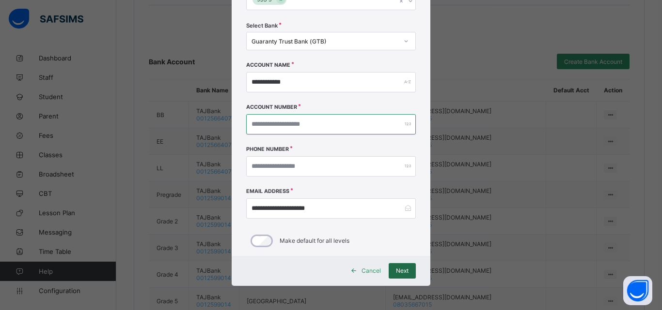
type input "**********"
click at [401, 273] on span "Next" at bounding box center [402, 270] width 13 height 7
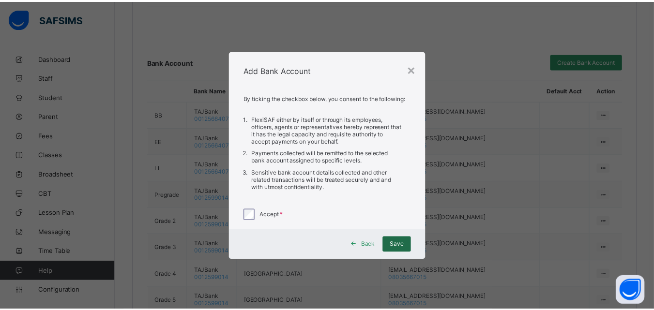
scroll to position [0, 0]
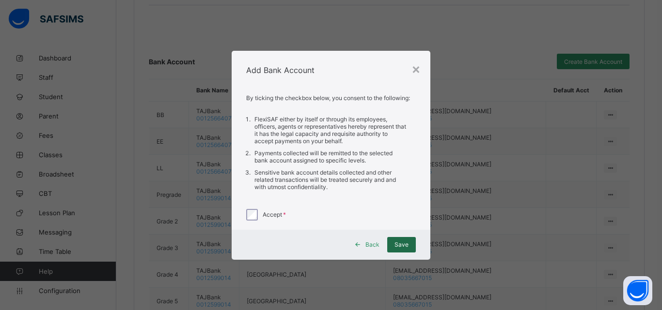
click at [400, 241] on span "Save" at bounding box center [401, 244] width 14 height 7
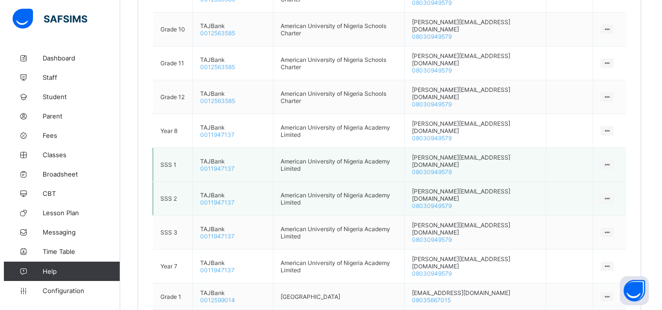
scroll to position [916, 0]
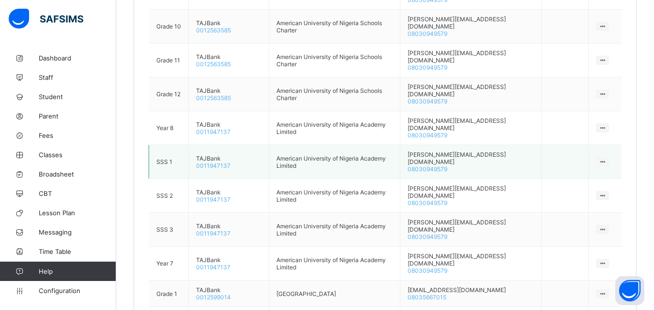
click at [607, 158] on icon at bounding box center [603, 161] width 8 height 7
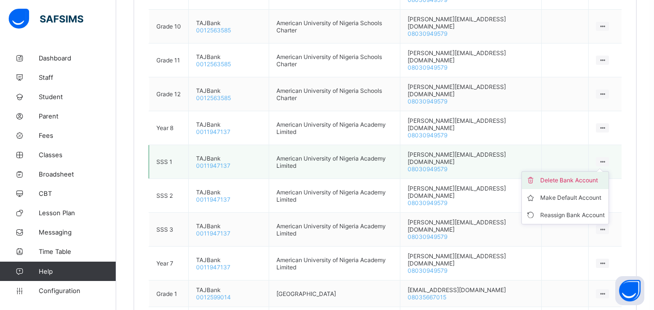
click at [591, 176] on div "Delete Bank Account" at bounding box center [572, 181] width 64 height 10
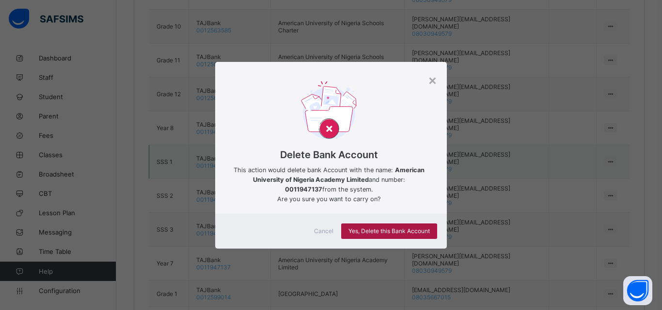
click at [420, 234] on span "Yes, Delete this Bank Account" at bounding box center [388, 231] width 81 height 7
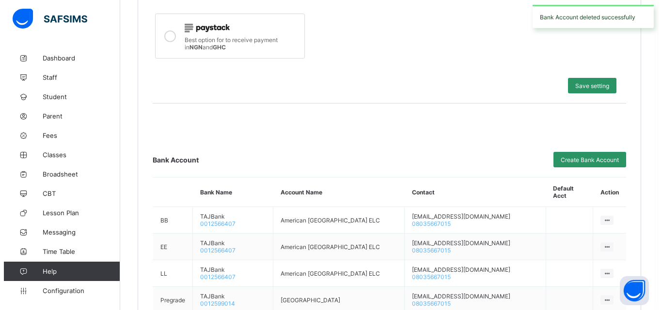
scroll to position [405, 0]
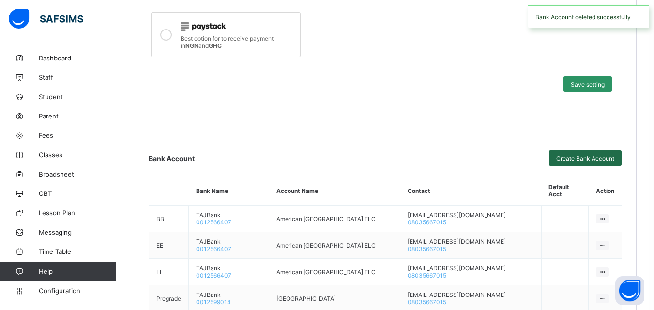
click at [600, 160] on span "Create Bank Account" at bounding box center [585, 158] width 58 height 7
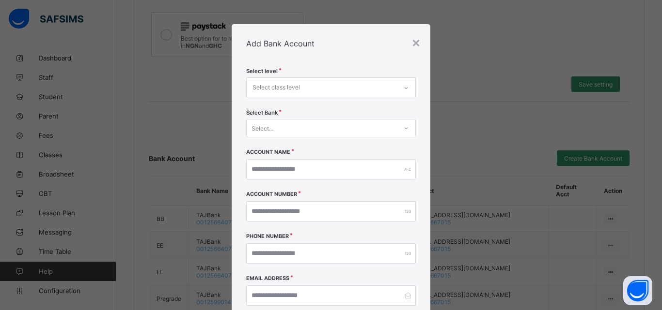
click at [330, 85] on div "Select class level" at bounding box center [321, 87] width 150 height 19
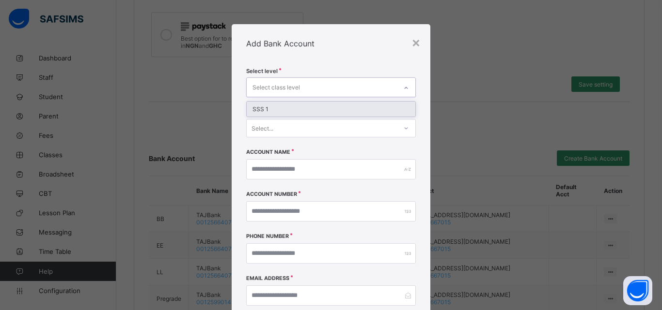
click at [313, 107] on div "SSS 1" at bounding box center [330, 109] width 169 height 15
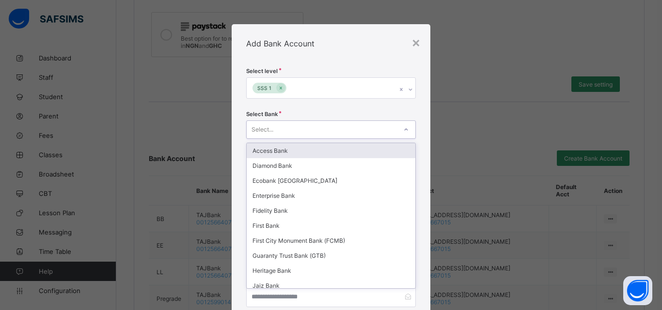
click at [323, 132] on div "Select..." at bounding box center [321, 130] width 150 height 14
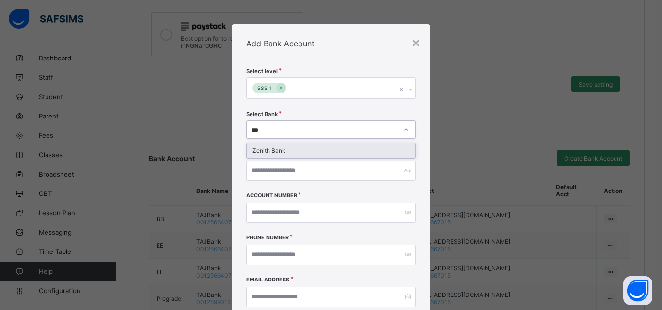
type input "****"
click at [323, 154] on div "Zenith Bank" at bounding box center [330, 150] width 169 height 15
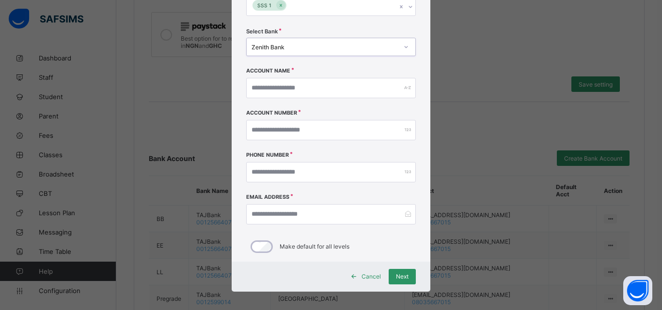
scroll to position [89, 0]
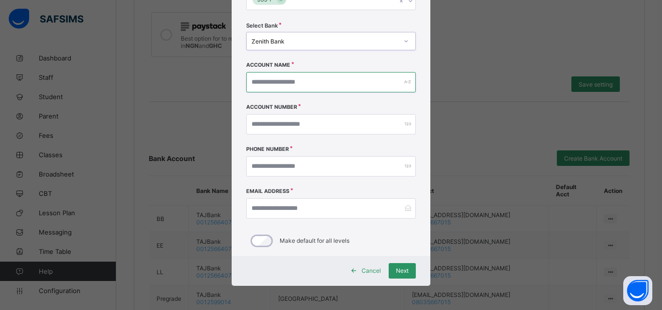
click at [319, 84] on input "text" at bounding box center [330, 82] width 169 height 20
type input "**********"
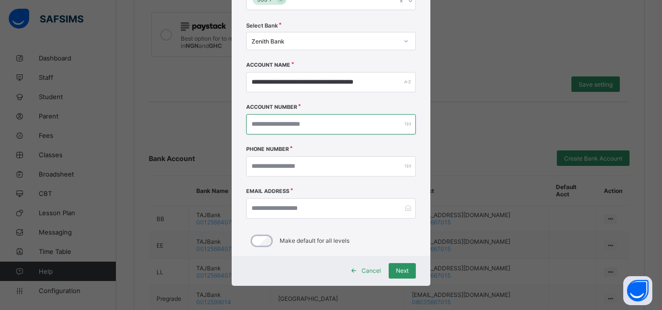
click at [321, 130] on input "number" at bounding box center [330, 124] width 169 height 20
type input "**********"
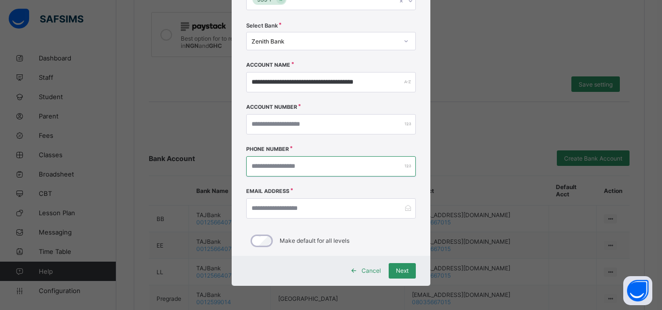
click at [303, 171] on input "number" at bounding box center [330, 166] width 169 height 20
type input "**********"
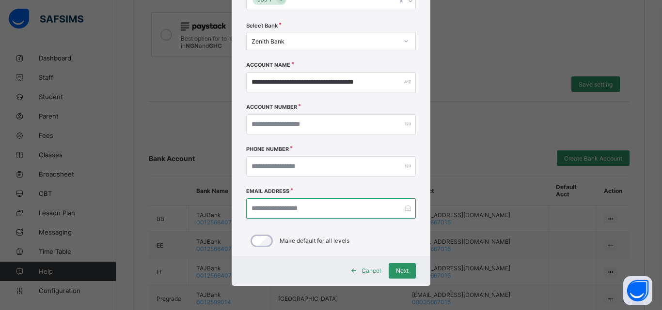
click at [318, 209] on input "email" at bounding box center [330, 209] width 169 height 20
type input "**********"
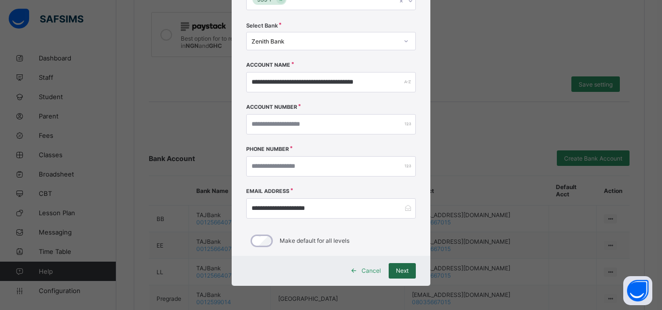
click at [396, 272] on span "Next" at bounding box center [402, 270] width 13 height 7
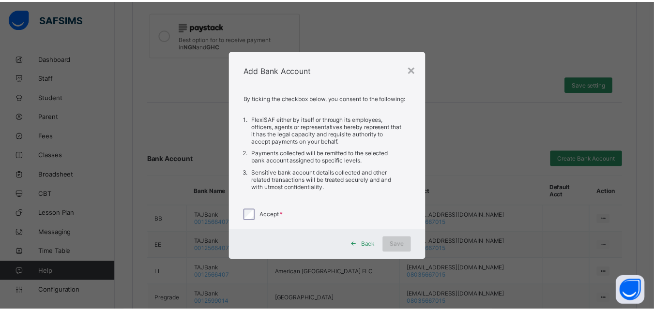
scroll to position [0, 0]
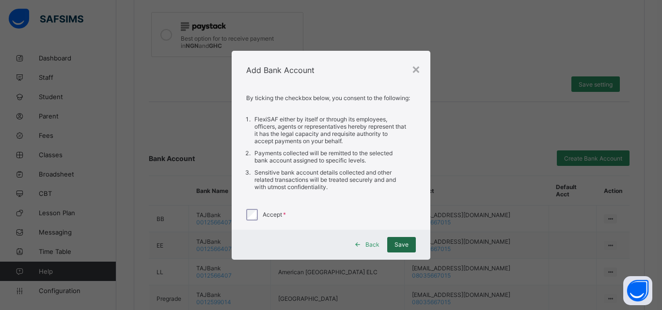
click at [404, 248] on div "Save" at bounding box center [401, 244] width 29 height 15
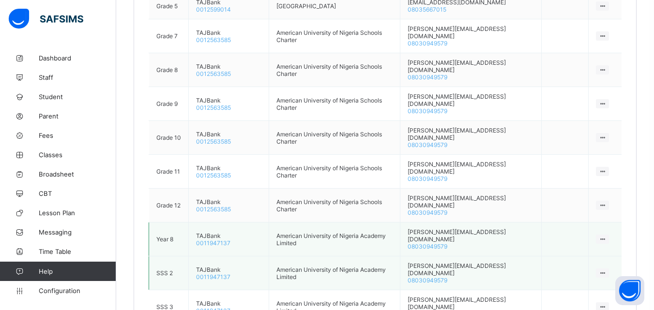
scroll to position [868, 0]
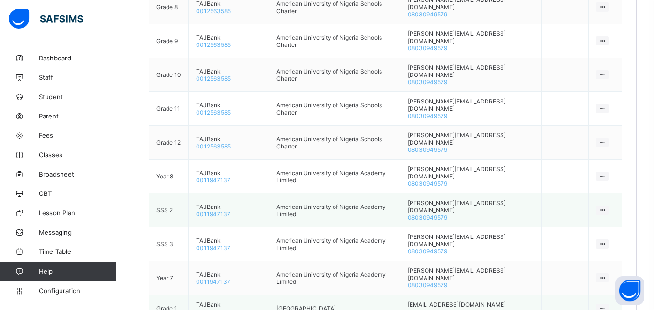
click at [607, 305] on icon at bounding box center [603, 308] width 8 height 7
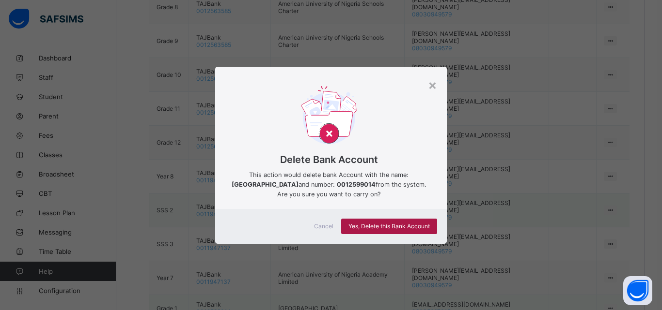
click at [395, 230] on span "Yes, Delete this Bank Account" at bounding box center [388, 226] width 81 height 7
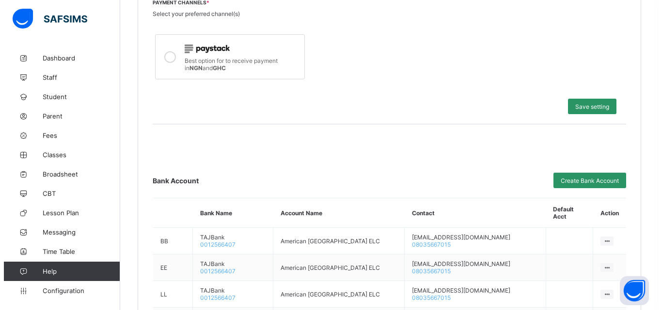
scroll to position [384, 0]
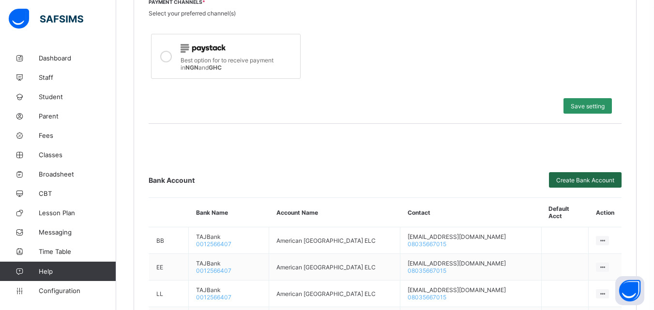
click at [587, 180] on span "Create Bank Account" at bounding box center [585, 180] width 58 height 7
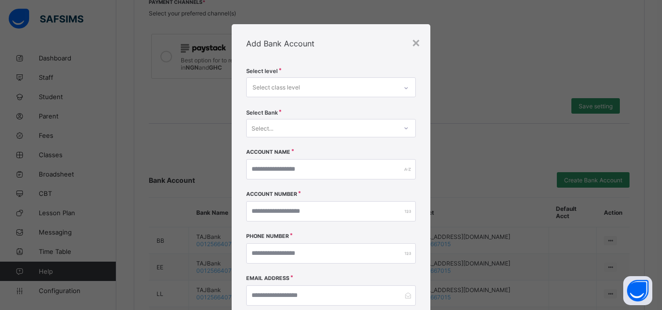
click at [341, 86] on div "Select class level" at bounding box center [321, 87] width 150 height 19
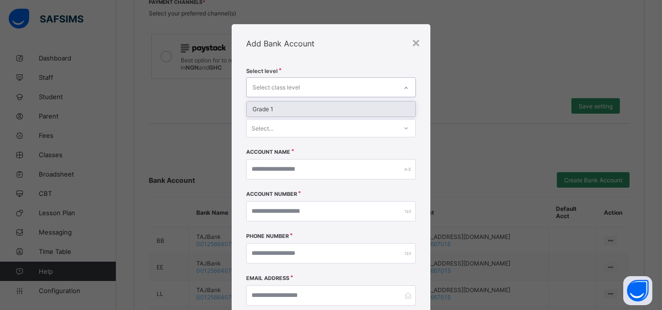
click at [308, 107] on div "Grade 1" at bounding box center [330, 109] width 169 height 15
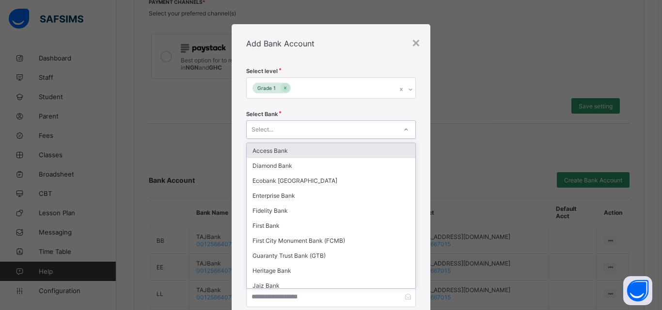
click at [313, 126] on div "Select..." at bounding box center [321, 130] width 150 height 14
type input "*"
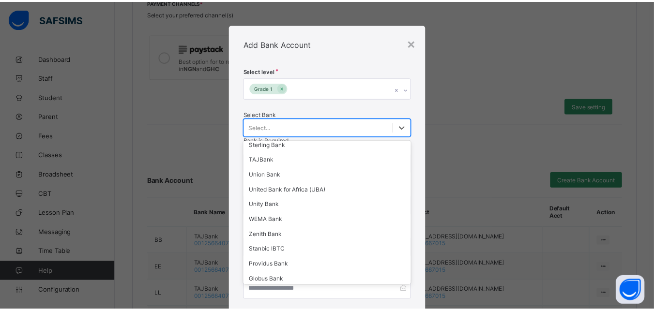
scroll to position [242, 0]
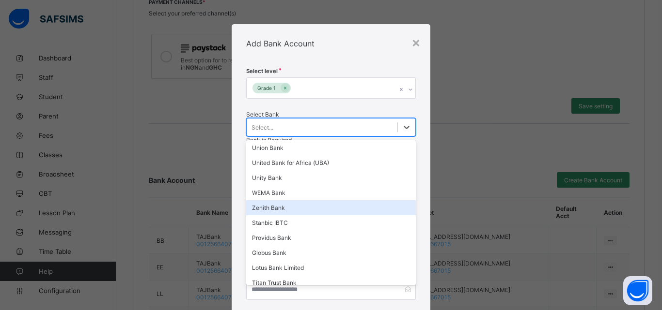
click at [339, 207] on div "Zenith Bank" at bounding box center [330, 207] width 169 height 15
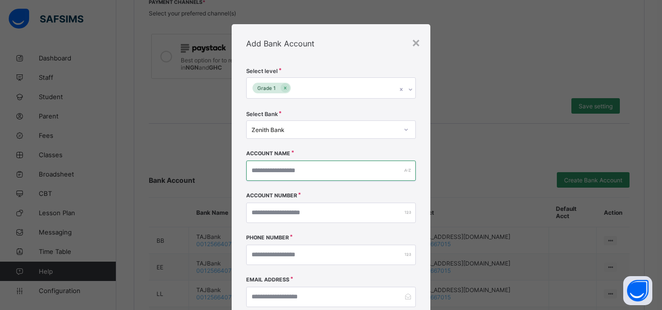
click at [342, 171] on input "text" at bounding box center [330, 171] width 169 height 20
type input "**********"
drag, startPoint x: 305, startPoint y: 172, endPoint x: 226, endPoint y: 165, distance: 79.2
click at [226, 165] on div "**********" at bounding box center [331, 155] width 662 height 310
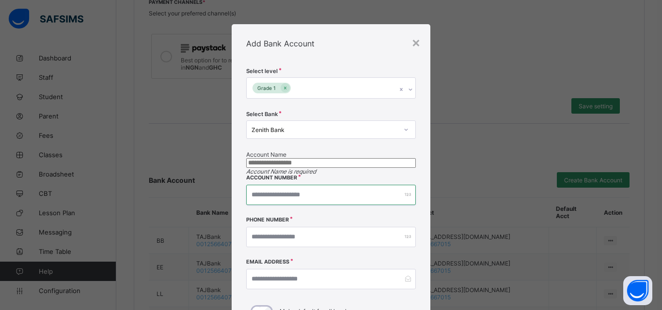
click at [311, 205] on input "number" at bounding box center [330, 195] width 169 height 20
paste input "**********"
type input "**********"
click at [302, 168] on input "text" at bounding box center [330, 163] width 169 height 10
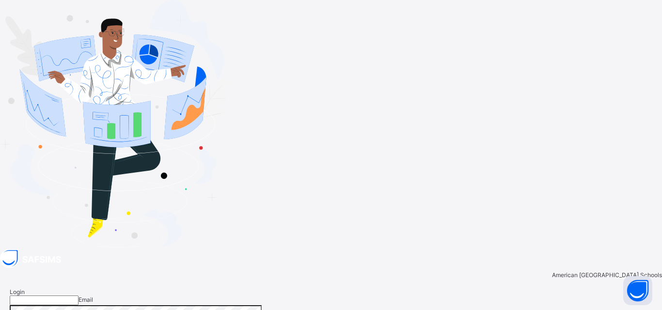
type input "**********"
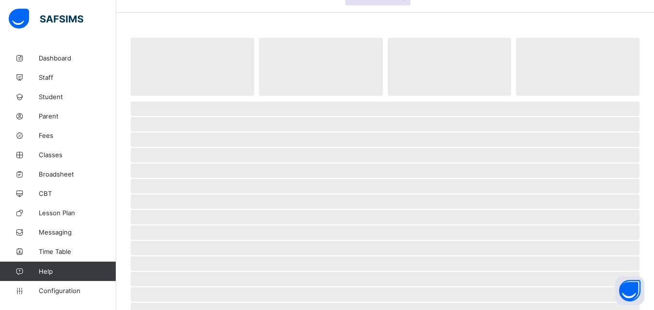
scroll to position [48, 0]
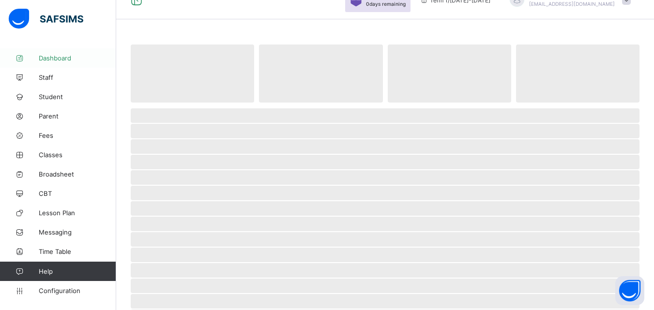
click at [47, 55] on span "Dashboard" at bounding box center [77, 58] width 77 height 8
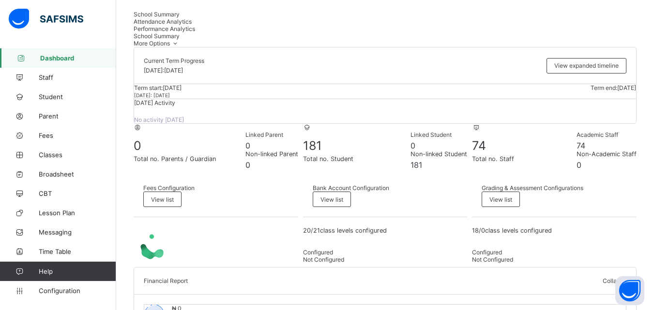
scroll to position [145, 0]
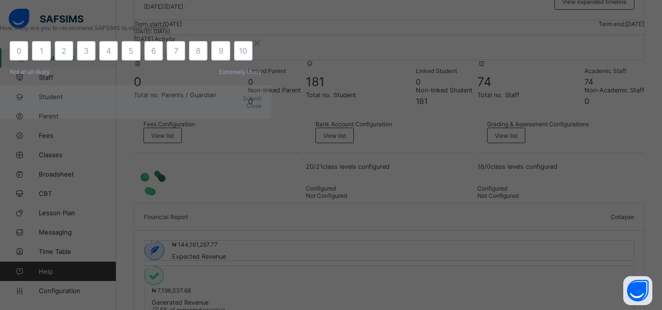
click at [262, 50] on div "×" at bounding box center [256, 42] width 9 height 16
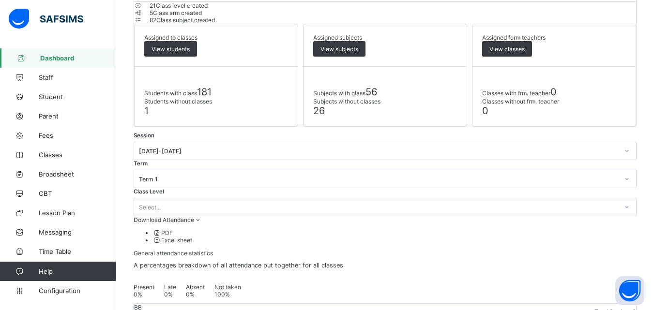
scroll to position [1121, 0]
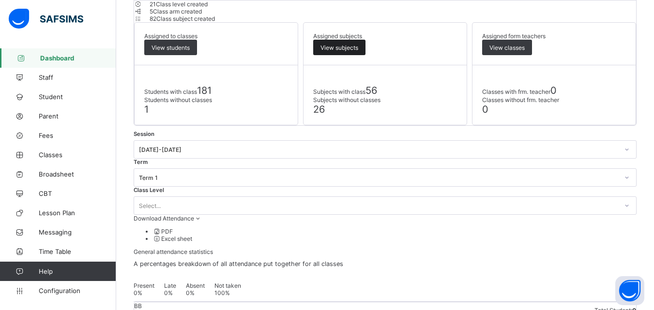
click at [358, 51] on span "View subjects" at bounding box center [340, 47] width 38 height 7
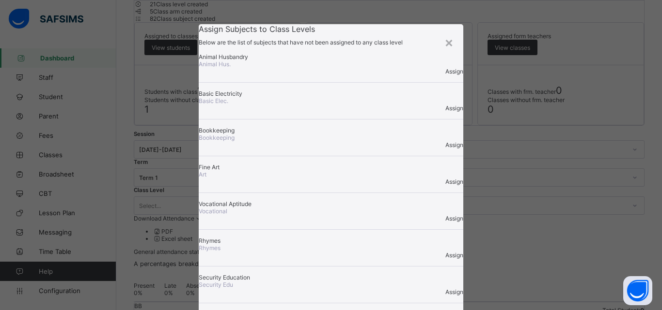
click at [421, 75] on div "Assign" at bounding box center [331, 71] width 264 height 7
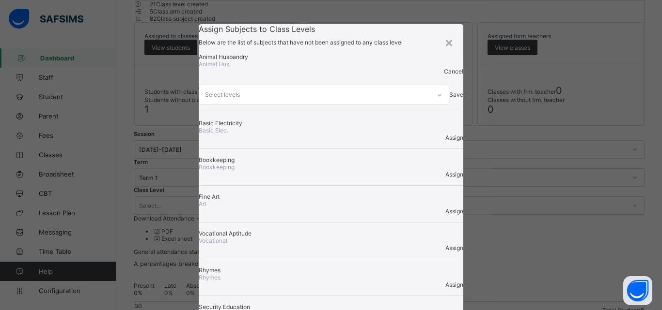
click at [436, 100] on icon at bounding box center [439, 96] width 6 height 10
click at [448, 43] on div "×" at bounding box center [448, 42] width 9 height 16
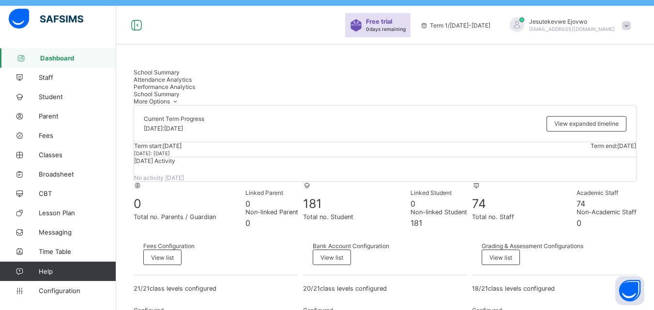
scroll to position [0, 0]
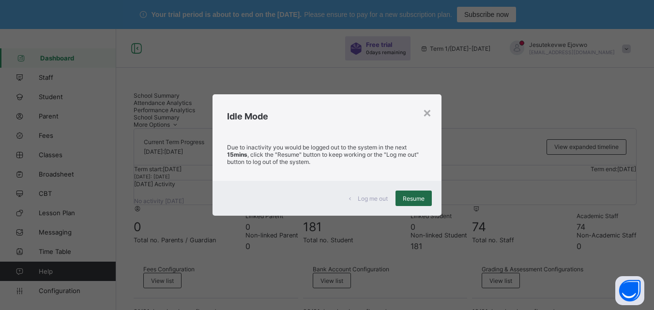
click at [414, 201] on span "Resume" at bounding box center [414, 198] width 22 height 7
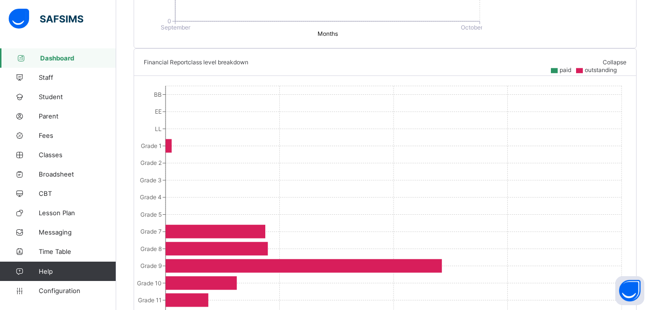
scroll to position [678, 0]
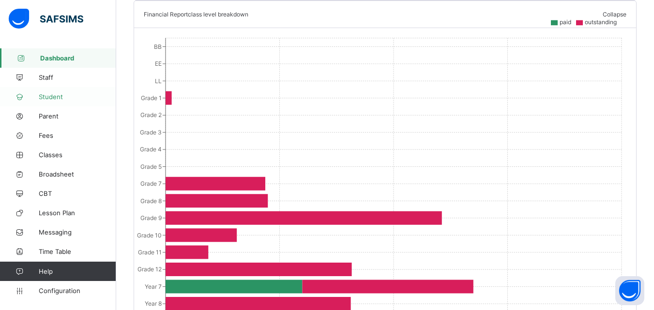
click at [59, 101] on link "Student" at bounding box center [58, 96] width 116 height 19
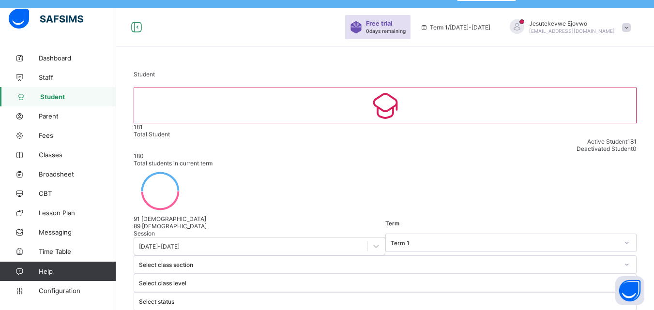
scroll to position [15, 0]
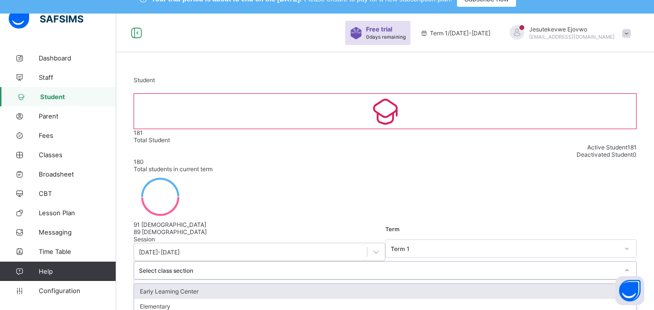
click at [344, 267] on div "Select class section" at bounding box center [379, 270] width 480 height 7
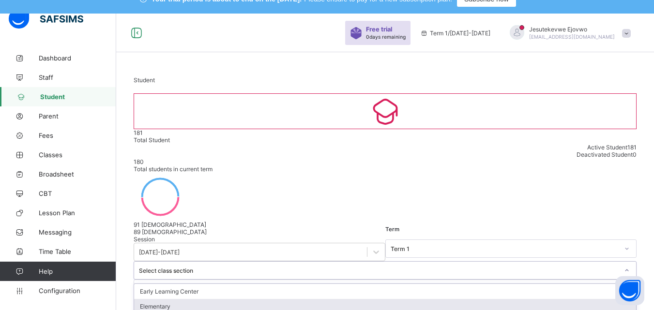
click at [326, 299] on div "Elementary" at bounding box center [385, 306] width 502 height 15
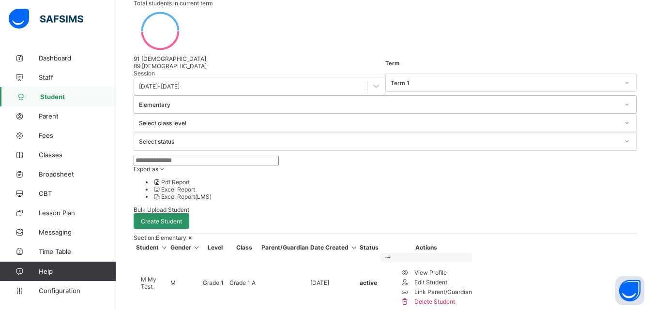
scroll to position [127, 0]
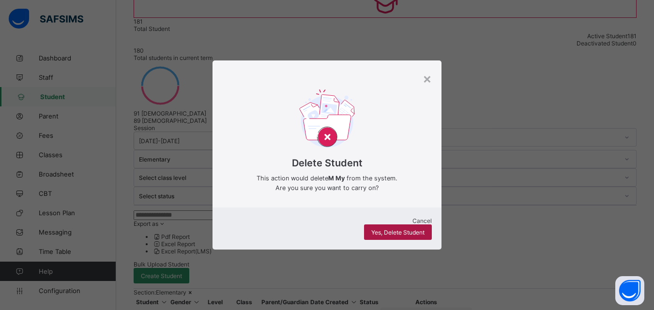
click at [416, 229] on span "Yes, Delete Student" at bounding box center [397, 232] width 53 height 7
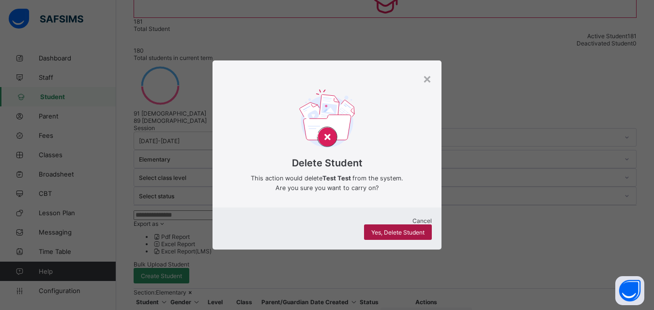
click at [389, 229] on span "Yes, Delete Student" at bounding box center [397, 232] width 53 height 7
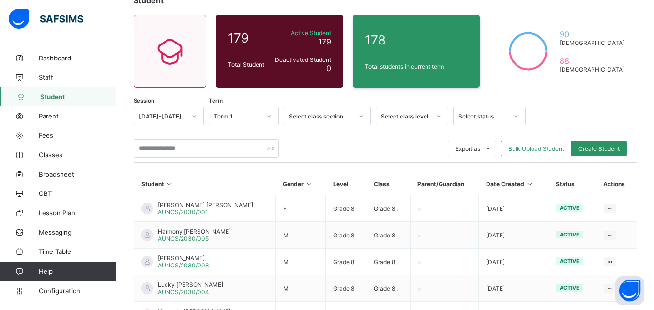
scroll to position [97, 0]
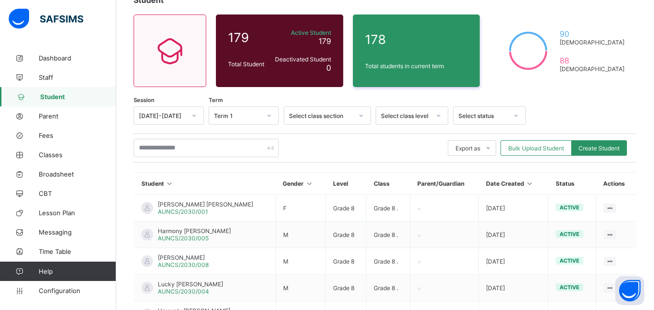
click at [362, 117] on icon at bounding box center [361, 116] width 6 height 10
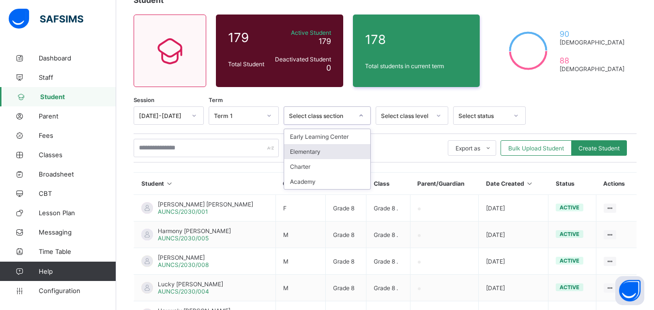
click at [330, 149] on div "Elementary" at bounding box center [327, 151] width 86 height 15
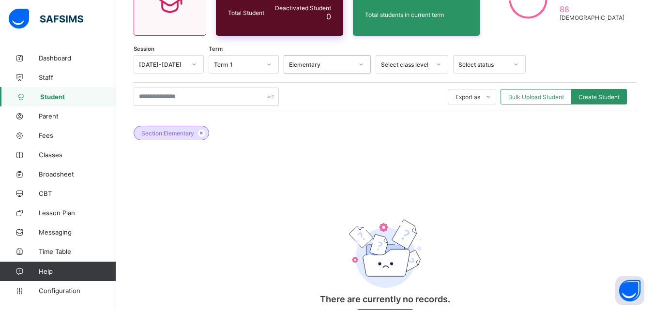
scroll to position [188, 0]
